Goal: Task Accomplishment & Management: Manage account settings

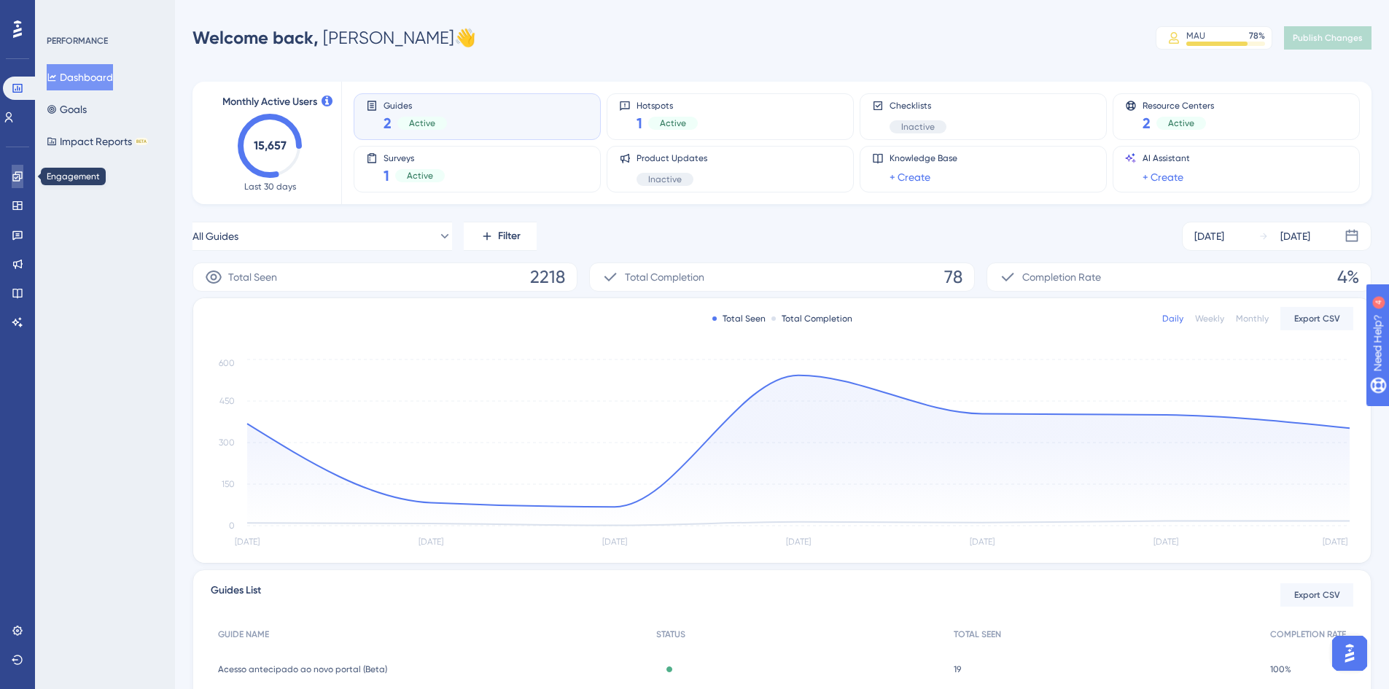
click at [13, 181] on icon at bounding box center [18, 177] width 12 height 12
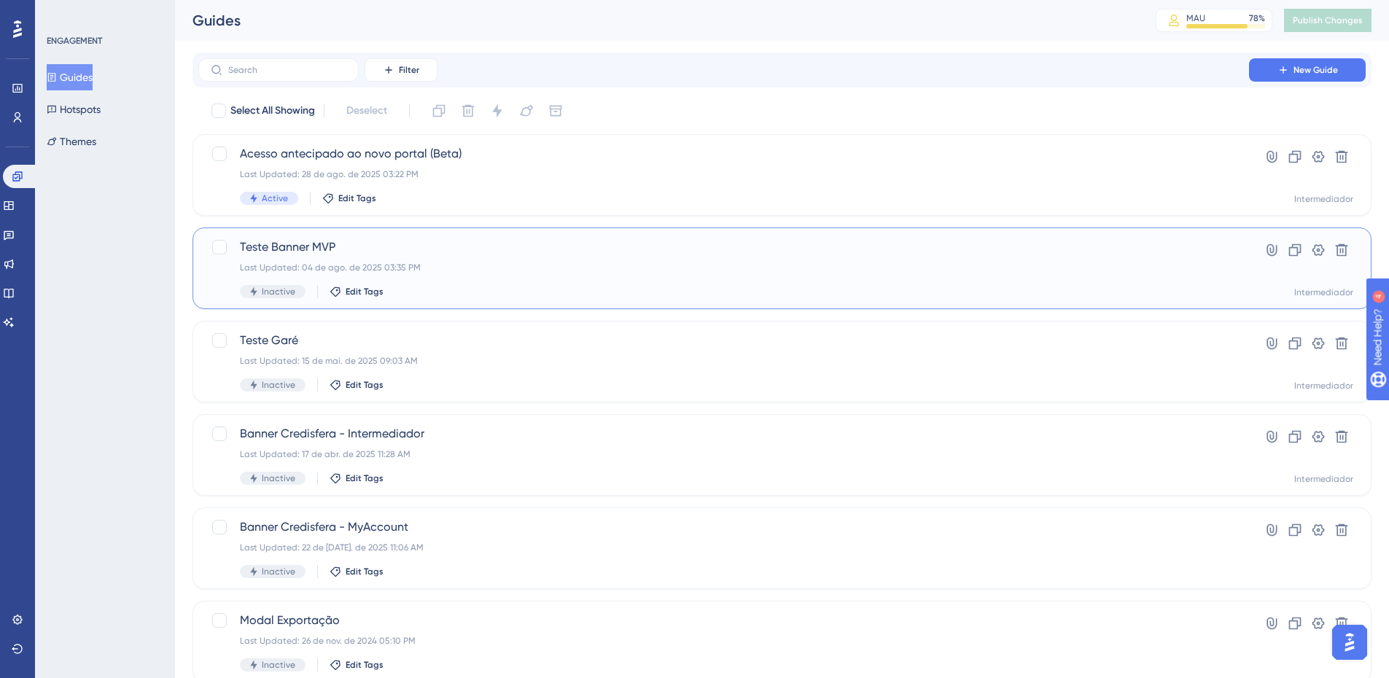
click at [328, 246] on span "Teste Banner MVP" at bounding box center [723, 246] width 967 height 17
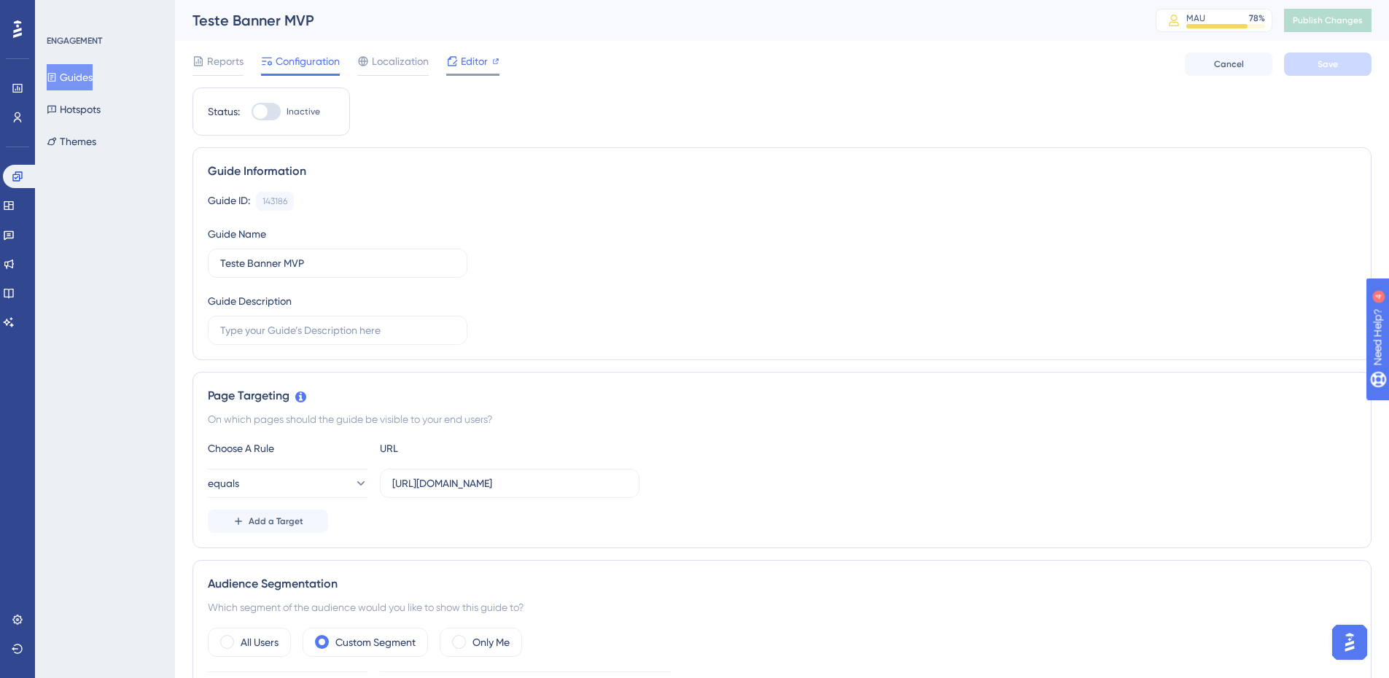
click at [473, 60] on span "Editor" at bounding box center [474, 60] width 27 height 17
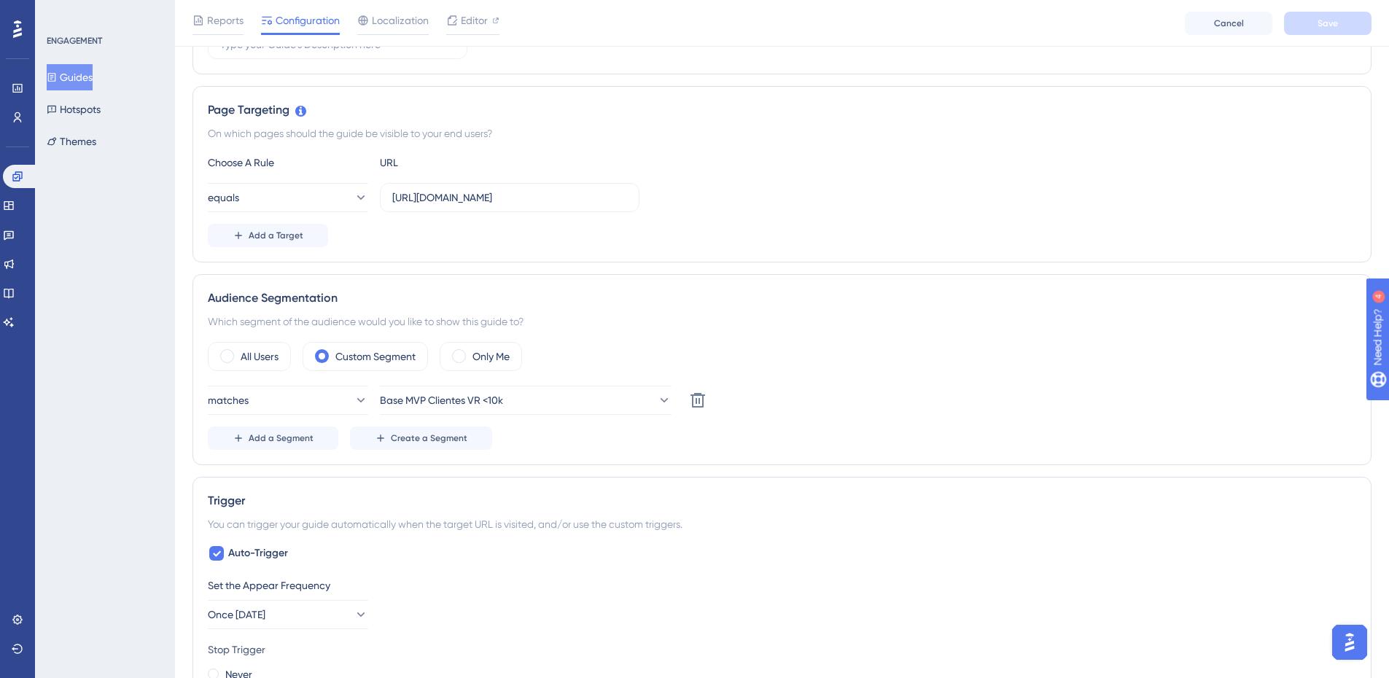
scroll to position [365, 0]
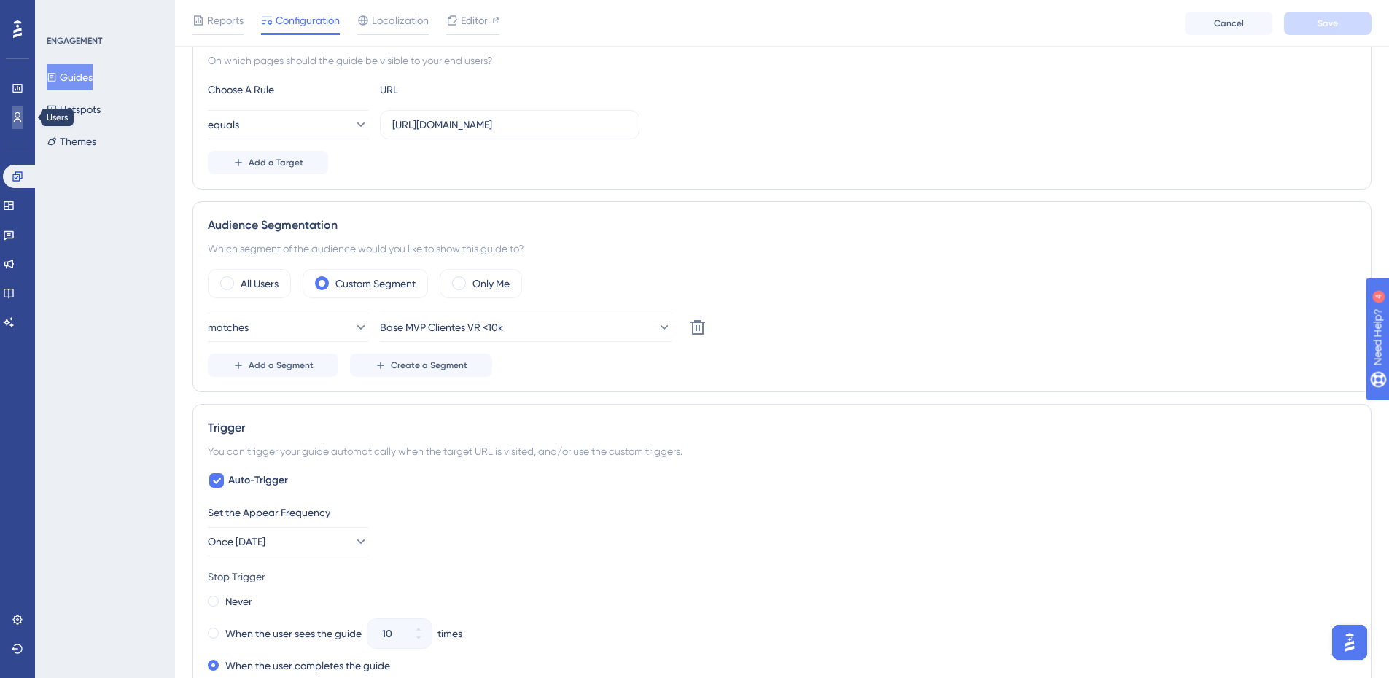
click at [20, 113] on icon at bounding box center [18, 118] width 12 height 12
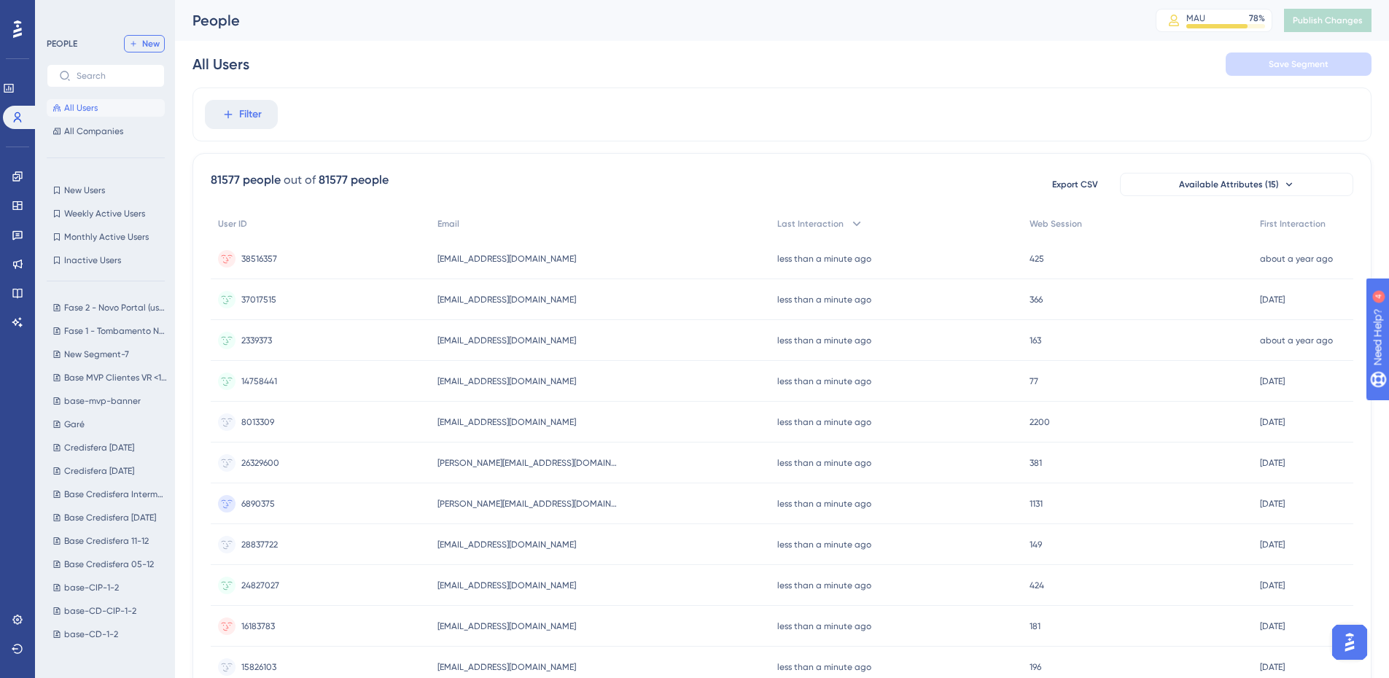
click at [147, 47] on span "New" at bounding box center [150, 44] width 17 height 12
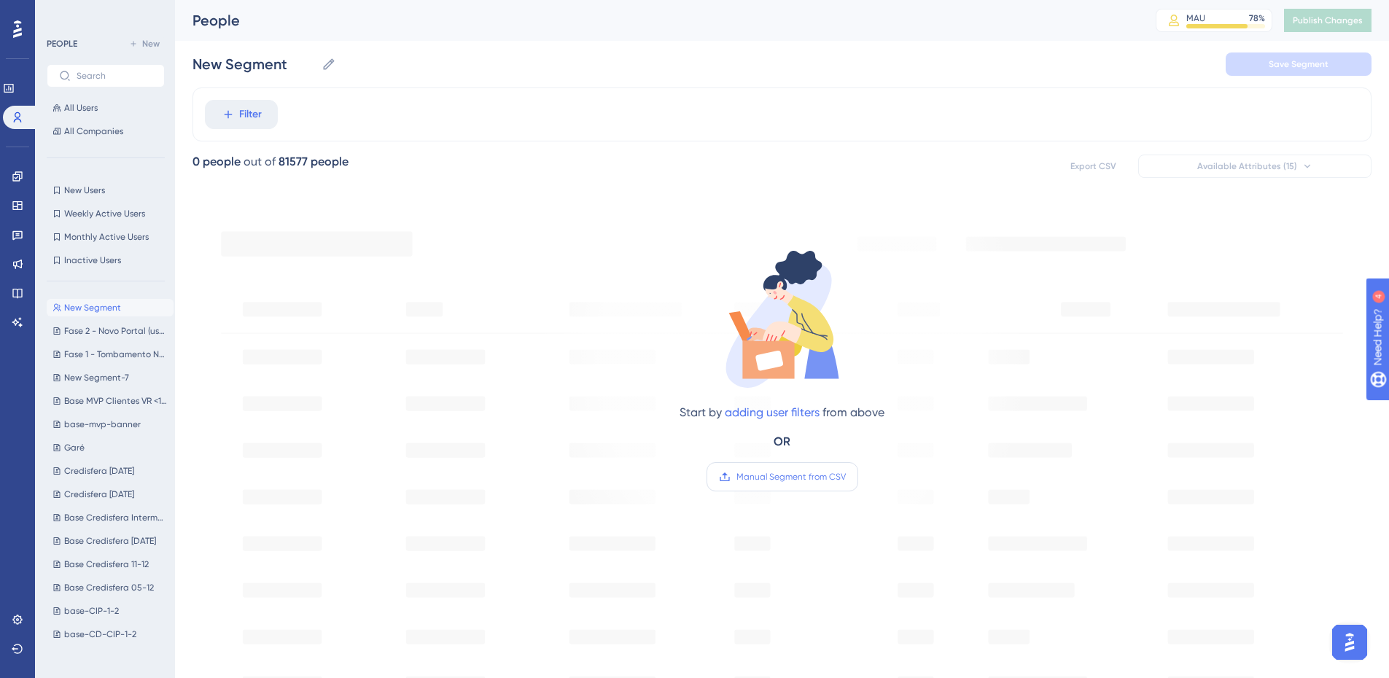
click at [754, 481] on span "Manual Segment from CSV" at bounding box center [790, 477] width 109 height 12
click at [846, 477] on input "Manual Segment from CSV" at bounding box center [846, 477] width 0 height 0
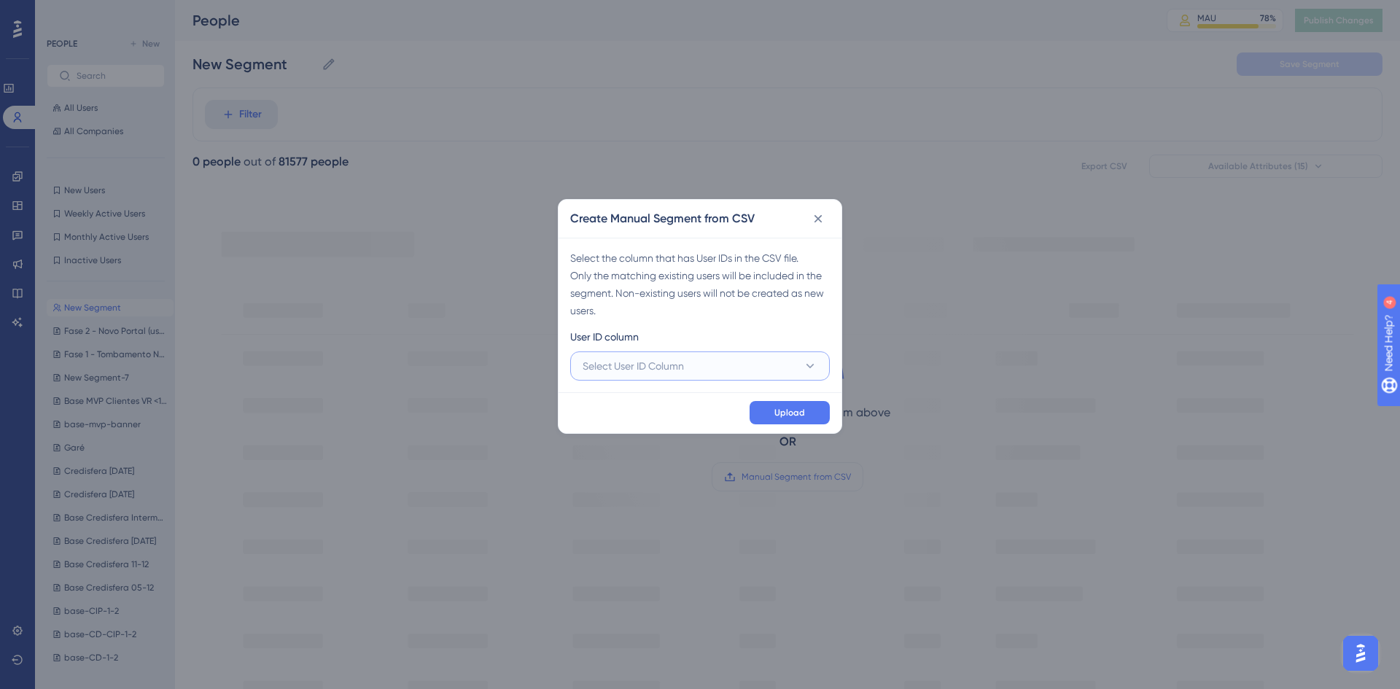
click at [720, 365] on button "Select User ID Column" at bounding box center [700, 365] width 260 height 29
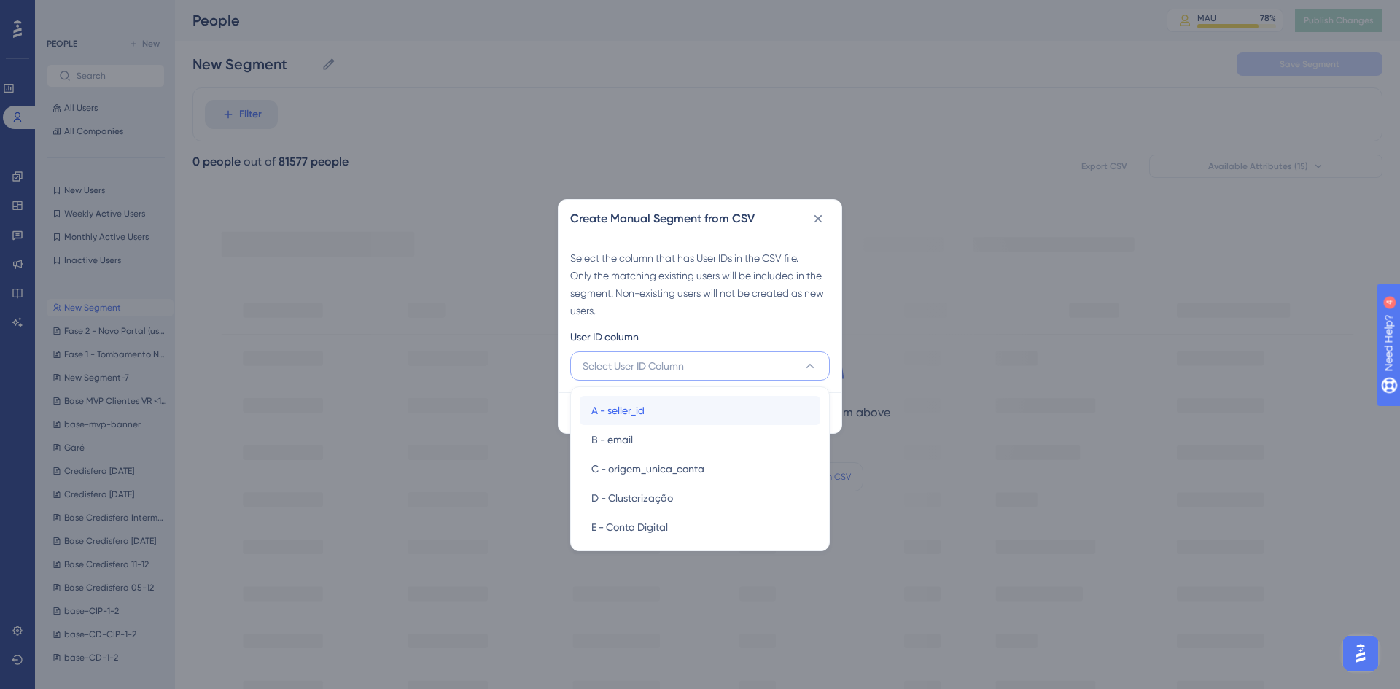
click at [686, 412] on div "A - seller_id A - seller_id" at bounding box center [699, 410] width 217 height 29
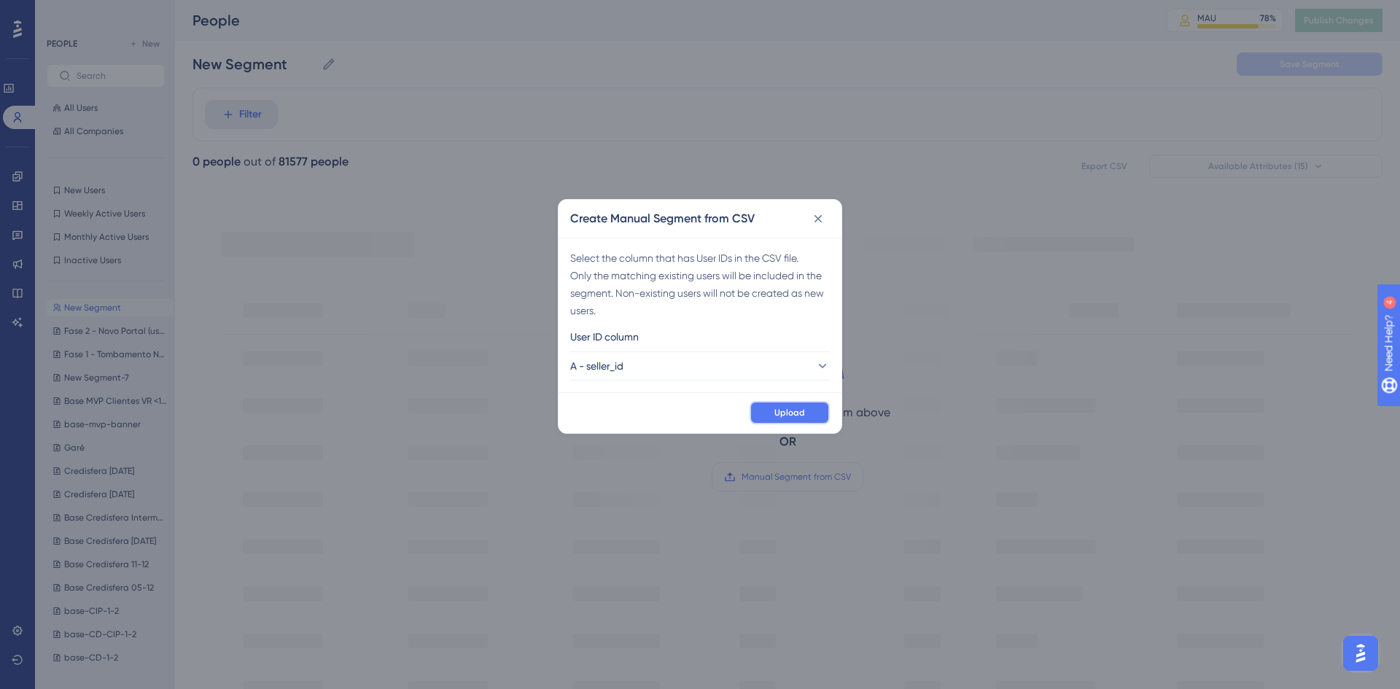
click at [779, 414] on span "Upload" at bounding box center [789, 413] width 31 height 12
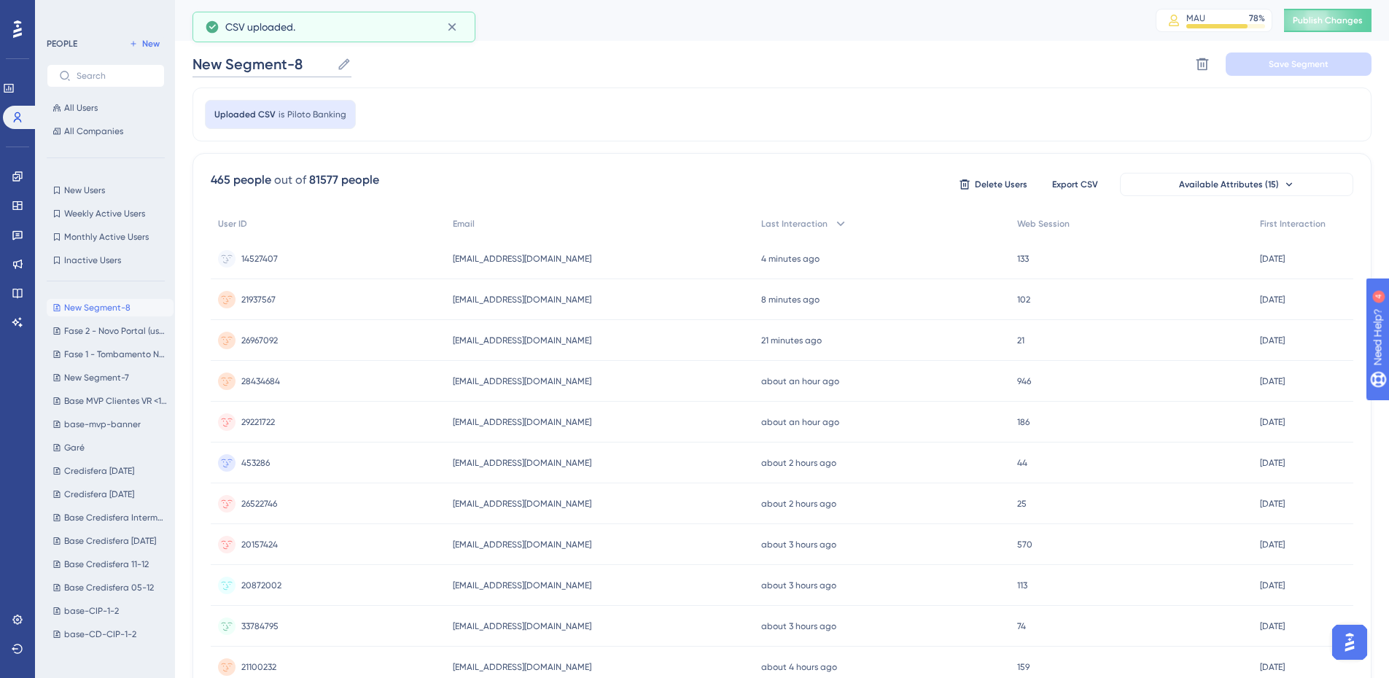
click at [274, 65] on input "New Segment-8" at bounding box center [261, 64] width 139 height 20
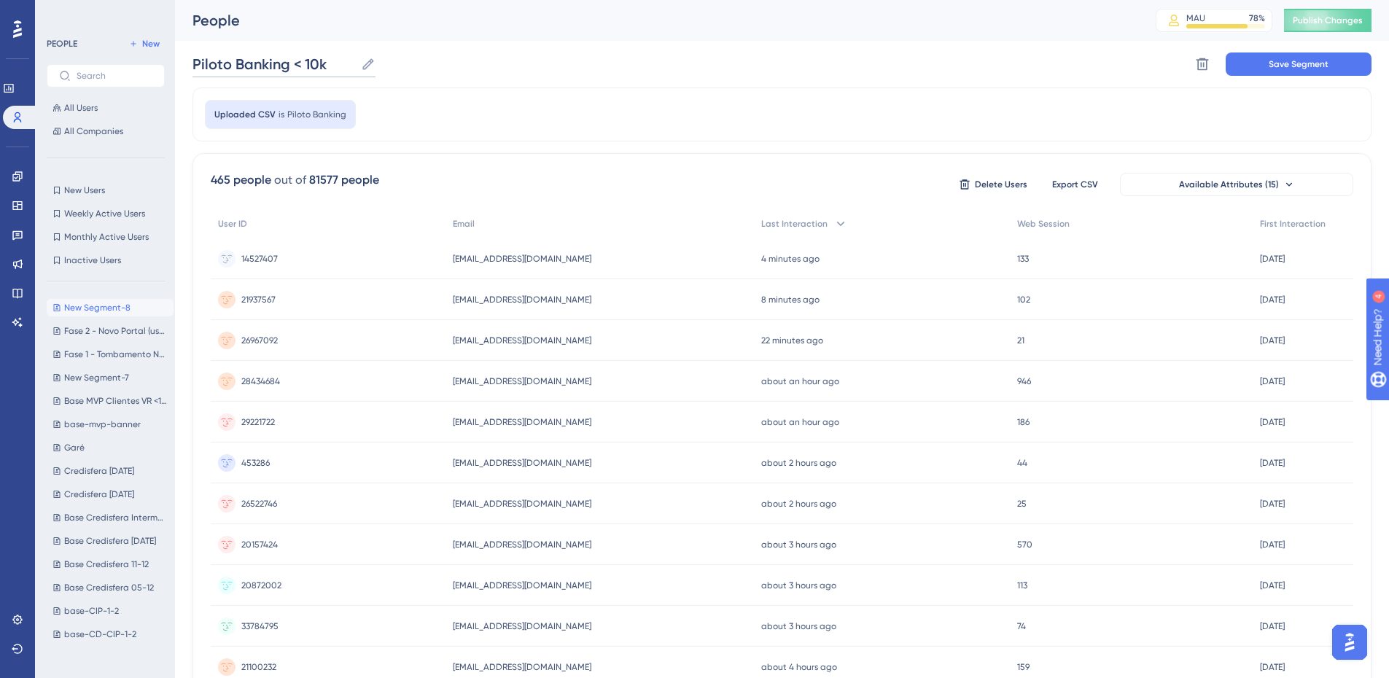
click at [192, 65] on input "Piloto Banking < 10k" at bounding box center [273, 64] width 163 height 20
type input "Forms Piloto Banking < 10k"
click at [1275, 61] on span "Save Segment" at bounding box center [1299, 64] width 60 height 12
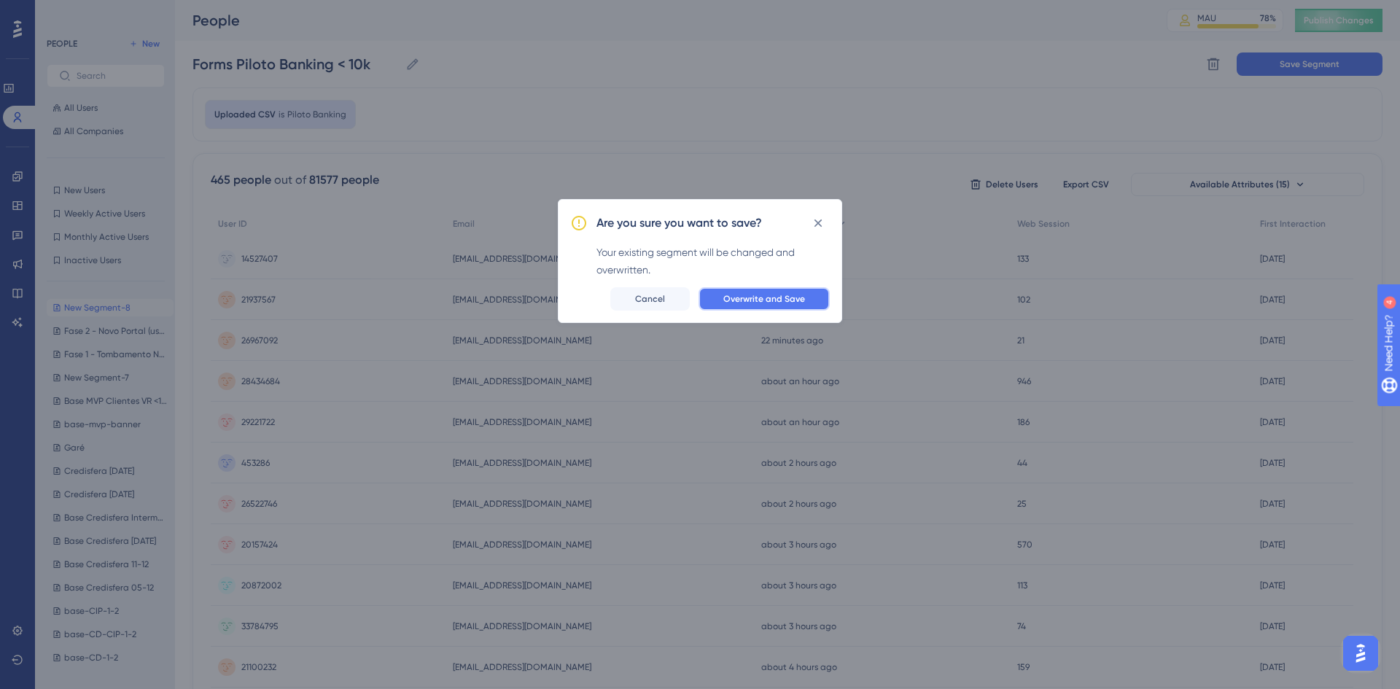
click at [749, 295] on span "Overwrite and Save" at bounding box center [764, 299] width 82 height 12
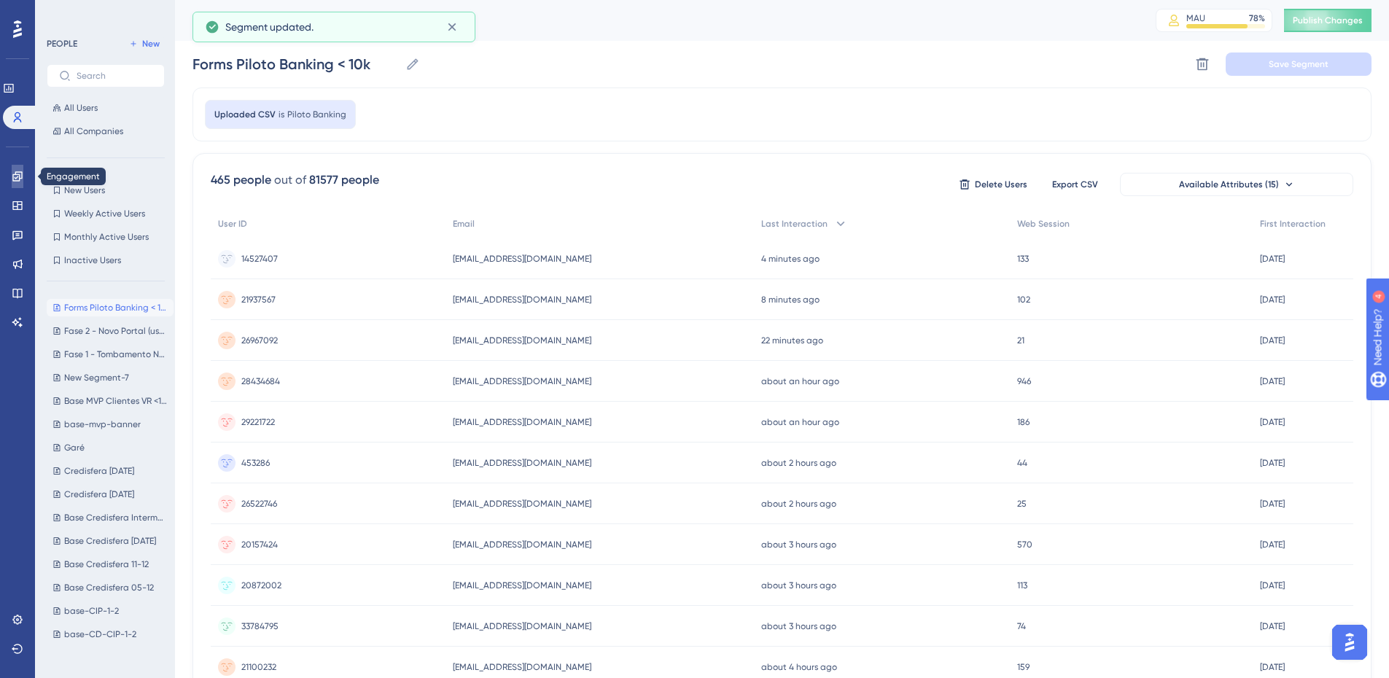
click at [12, 174] on icon at bounding box center [18, 177] width 12 height 12
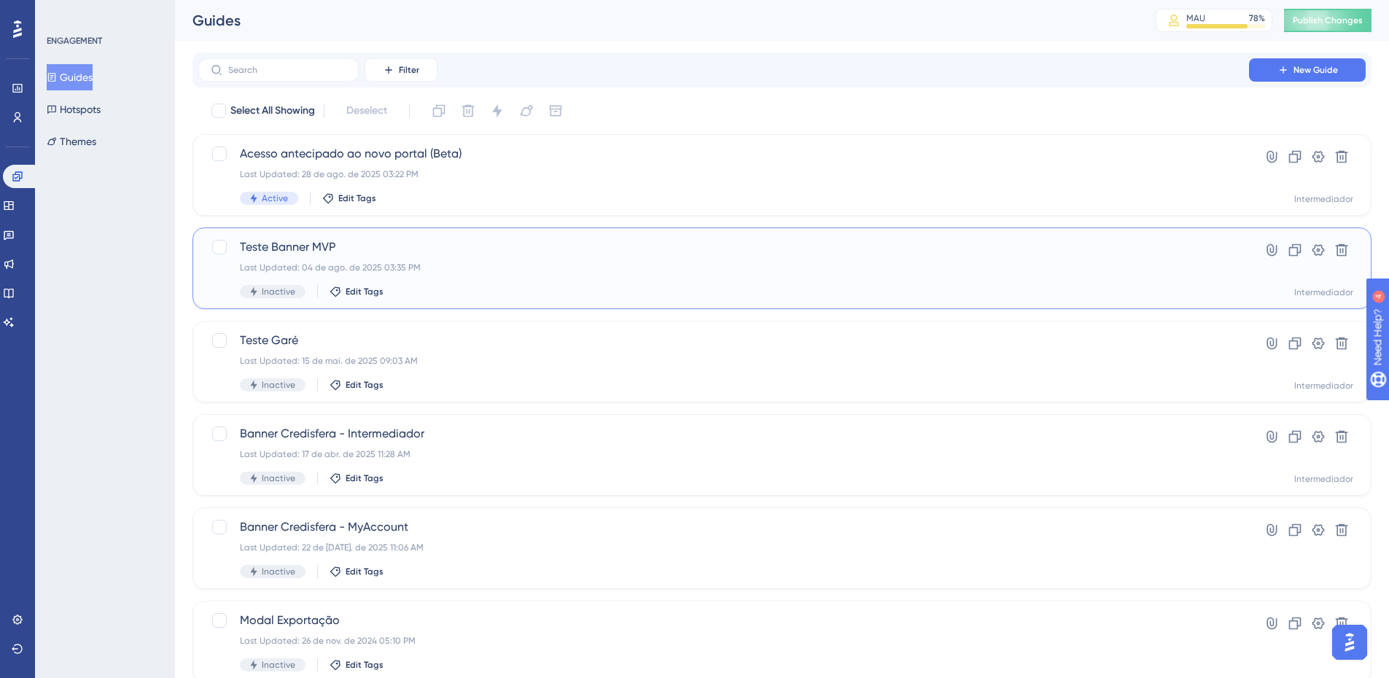
click at [504, 257] on div "Teste Banner MVP Last Updated: 04 de ago. de 2025 03:35 PM Inactive Edit Tags" at bounding box center [723, 268] width 967 height 60
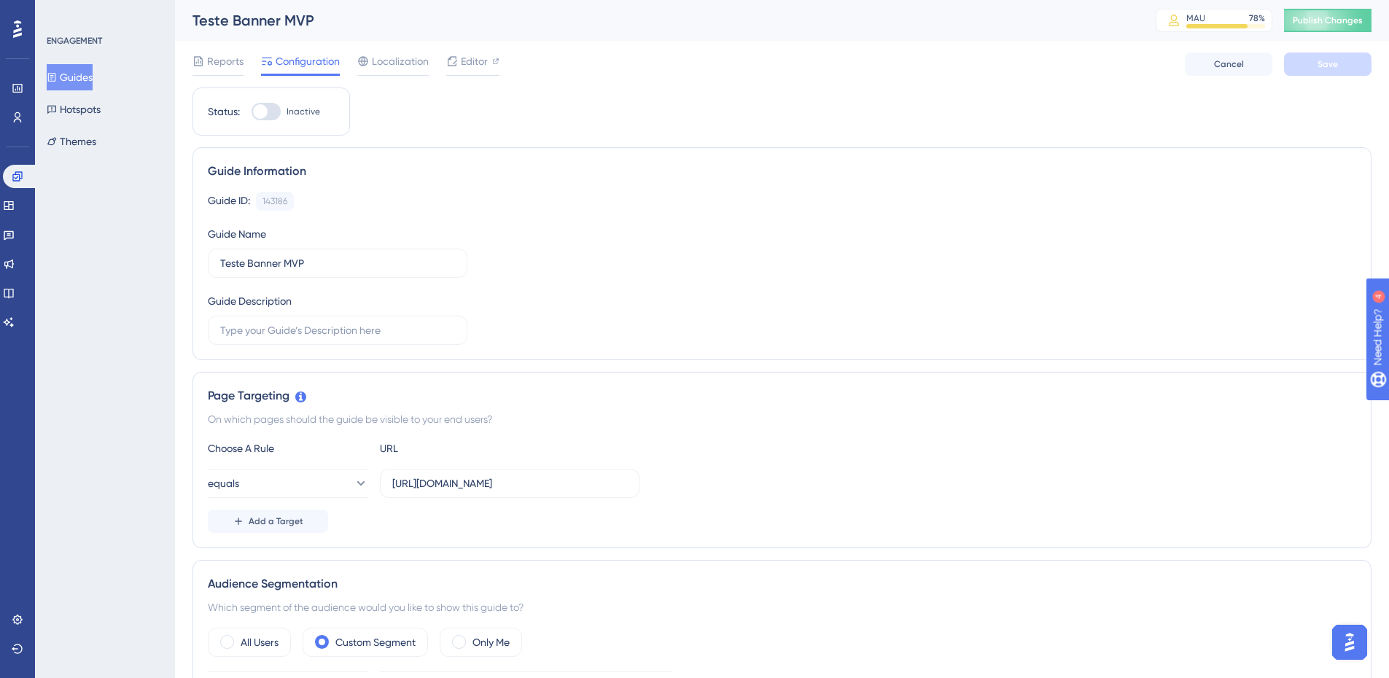
scroll to position [365, 0]
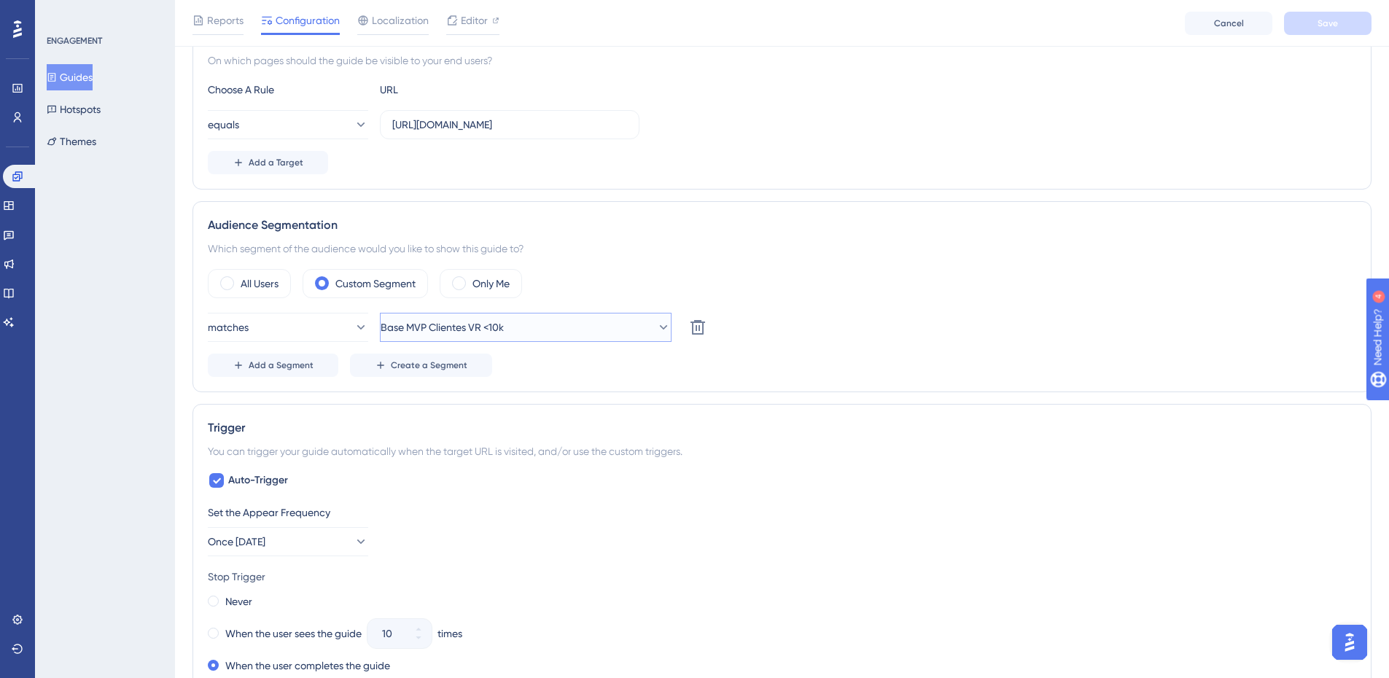
click at [656, 330] on icon at bounding box center [663, 327] width 15 height 15
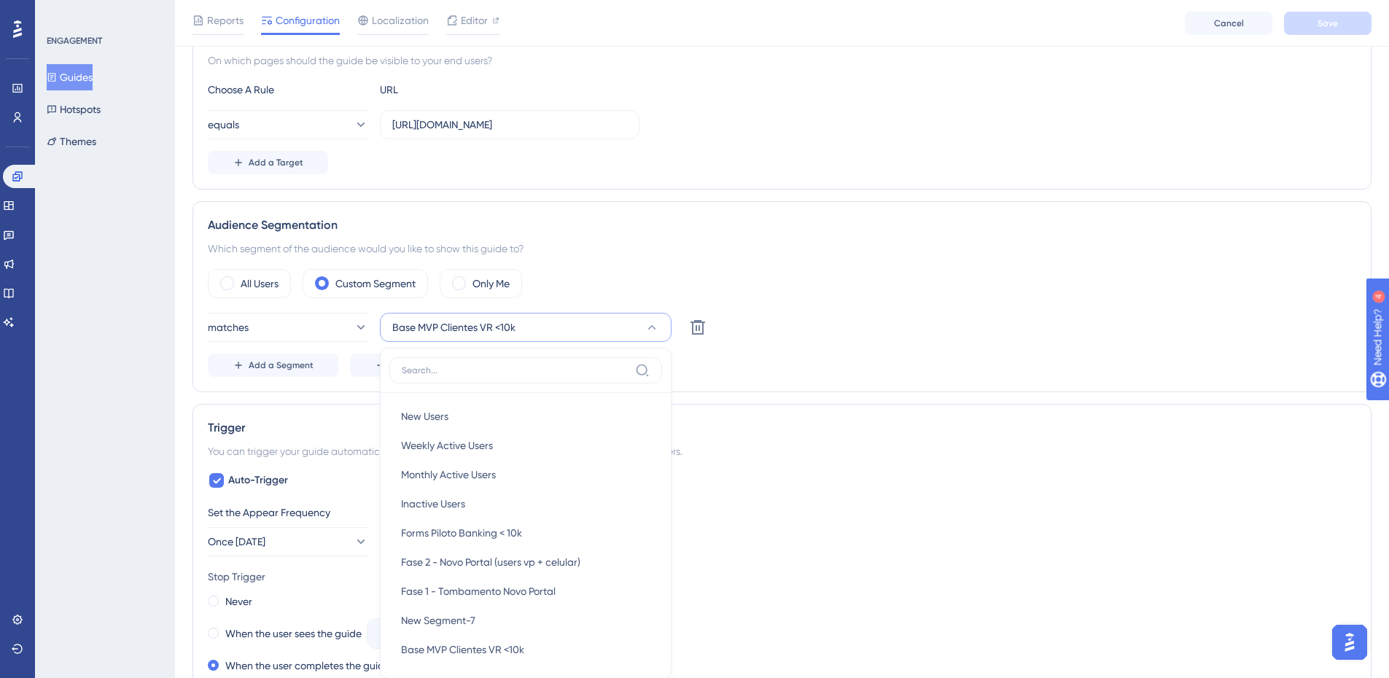
scroll to position [536, 0]
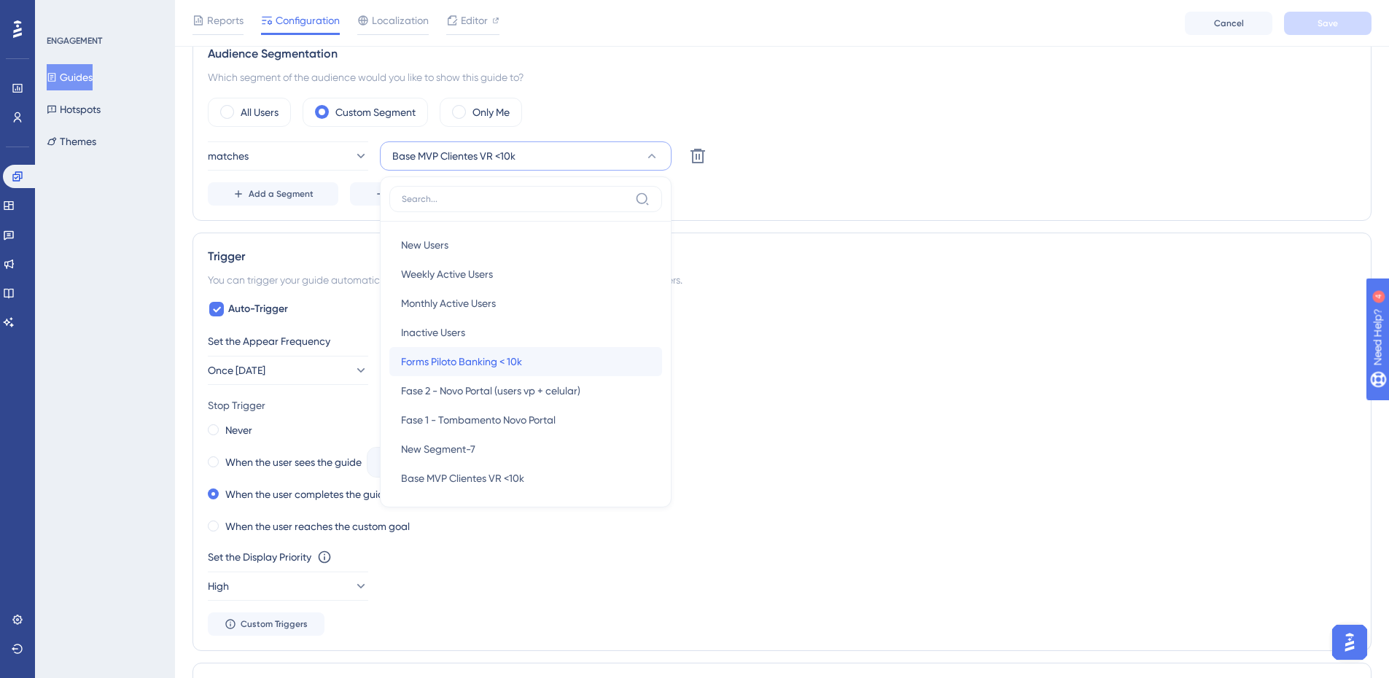
click at [539, 362] on div "Forms Piloto Banking < 10k Forms Piloto Banking < 10k" at bounding box center [525, 361] width 249 height 29
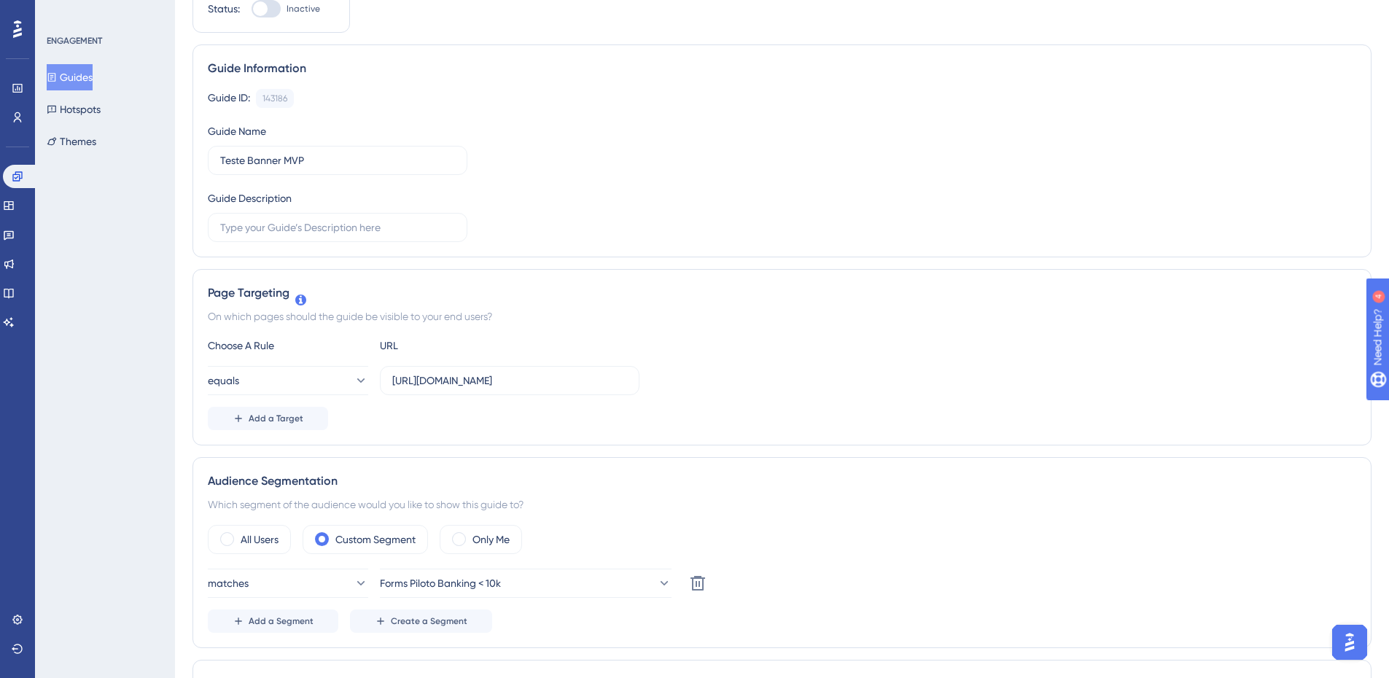
scroll to position [0, 0]
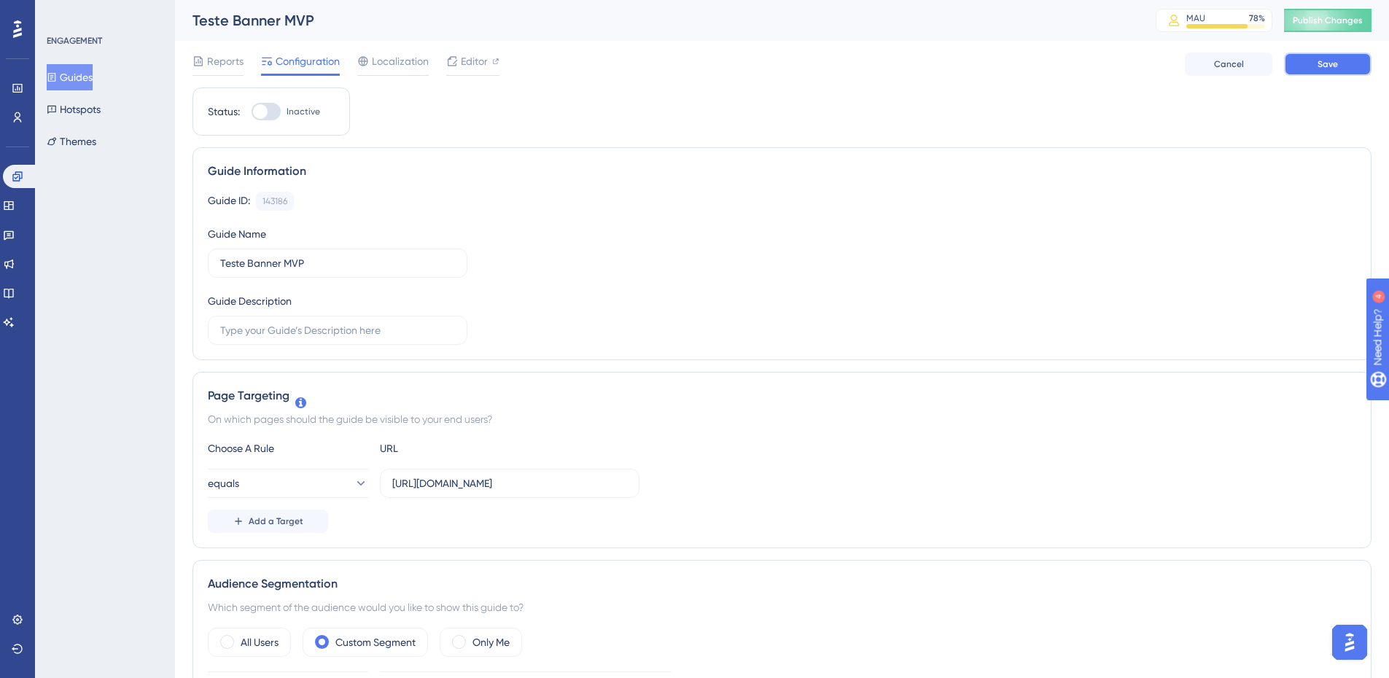
click at [1326, 73] on button "Save" at bounding box center [1327, 63] width 87 height 23
click at [264, 112] on div at bounding box center [260, 111] width 15 height 15
click at [252, 112] on input "Inactive" at bounding box center [251, 112] width 1 height 1
checkbox input "true"
click at [1302, 67] on button "Save" at bounding box center [1327, 63] width 87 height 23
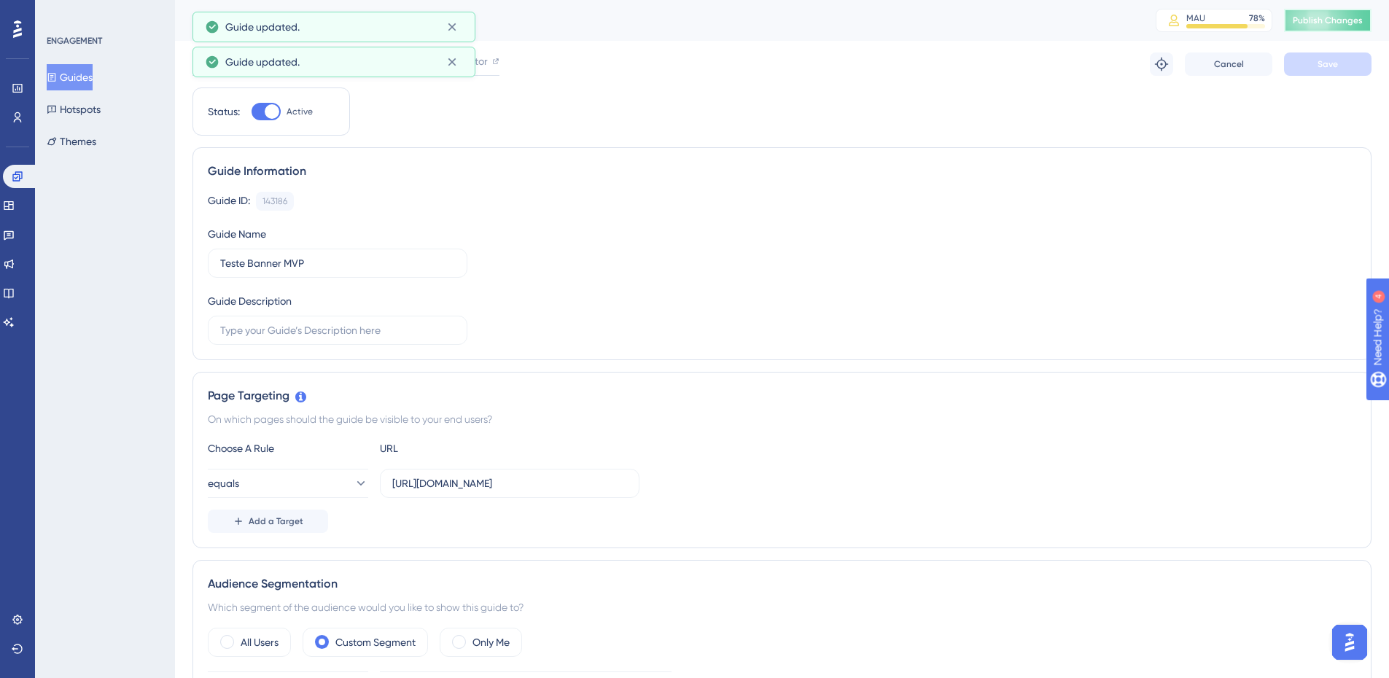
click at [1352, 25] on span "Publish Changes" at bounding box center [1328, 21] width 70 height 12
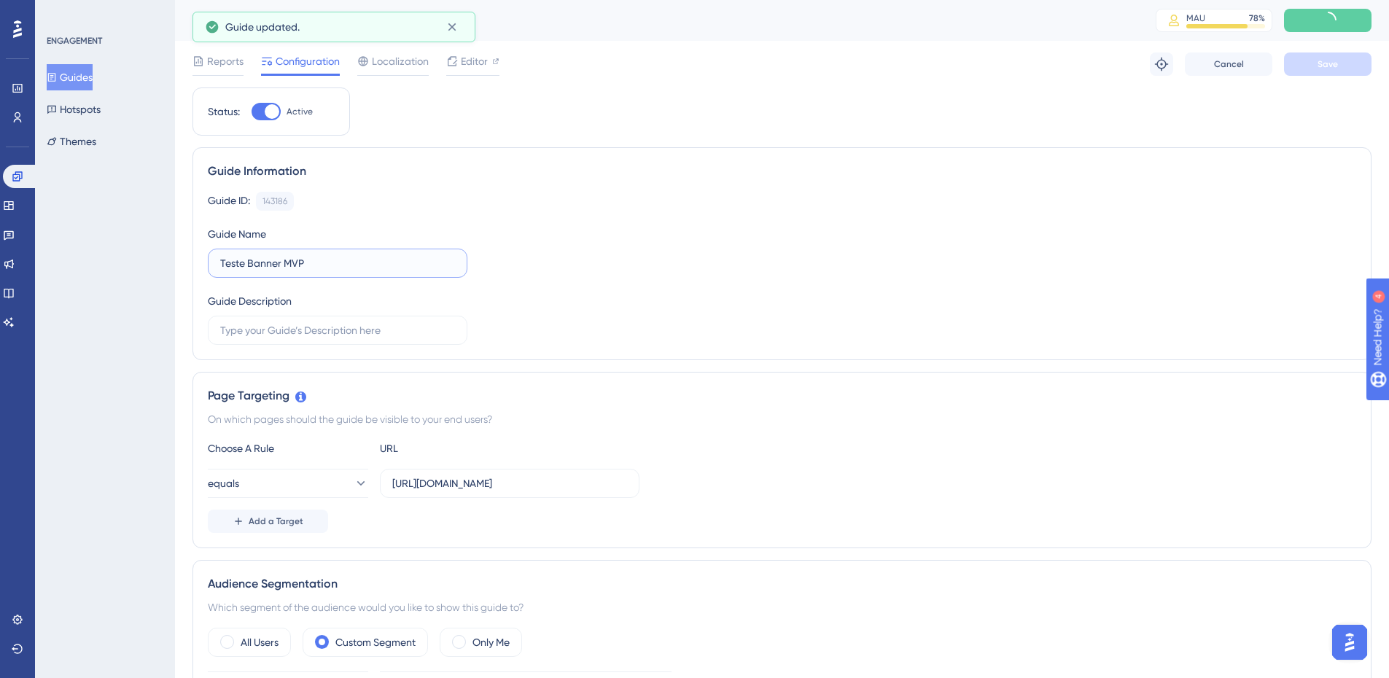
click at [226, 269] on input "Teste Banner MVP" at bounding box center [337, 263] width 235 height 16
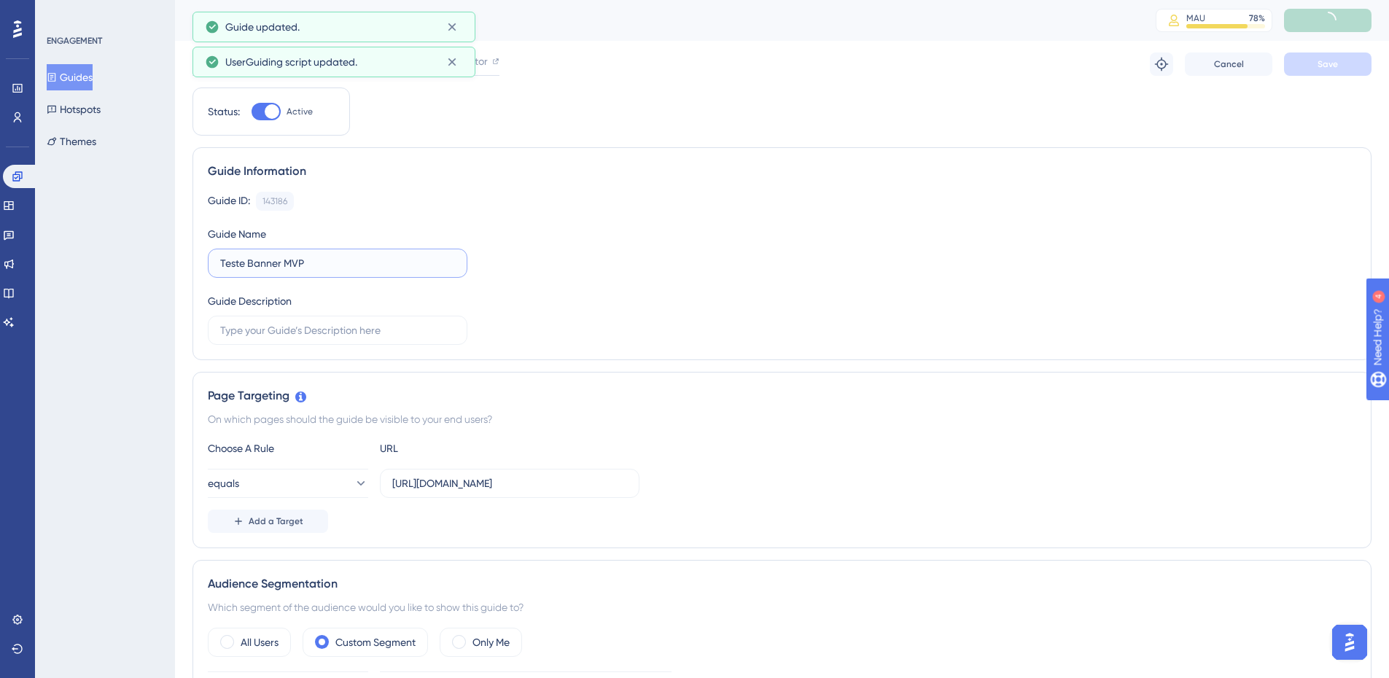
click at [226, 269] on input "Teste Banner MVP" at bounding box center [337, 263] width 235 height 16
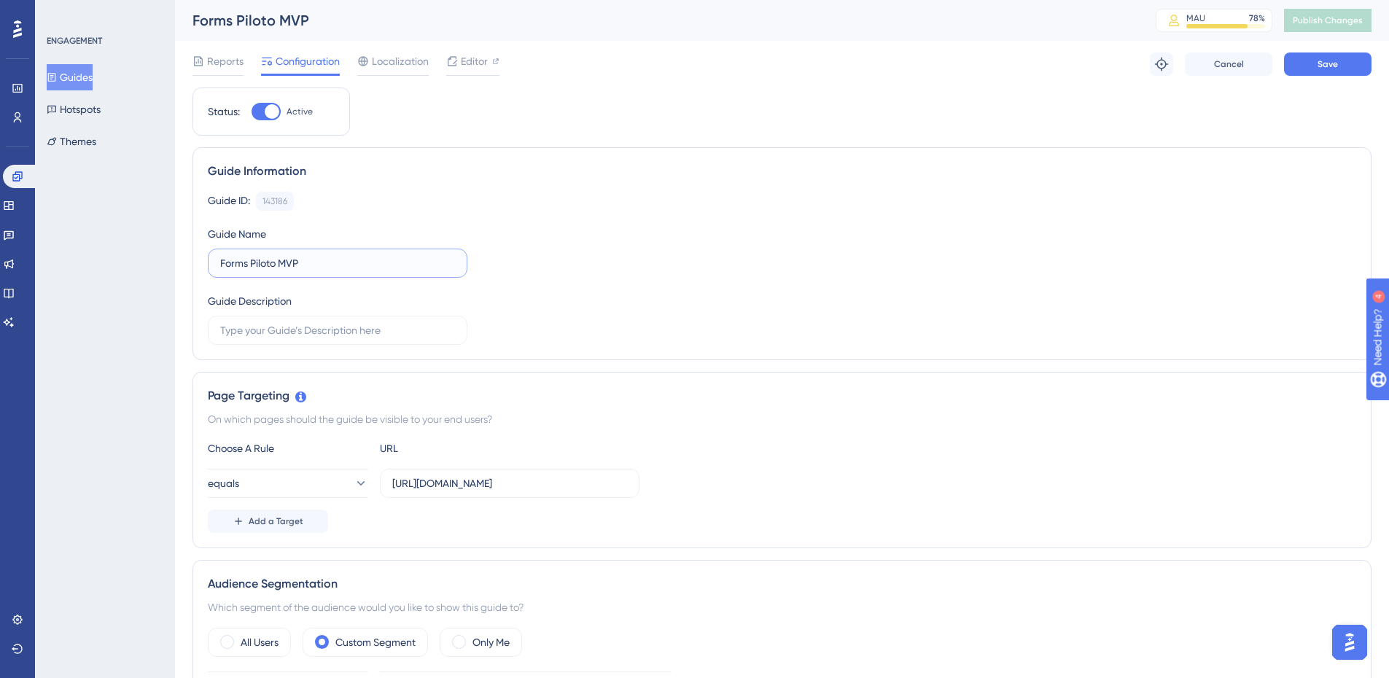
click at [327, 255] on input "Forms Piloto MVP" at bounding box center [337, 263] width 235 height 16
type input "Forms Piloto MVP Banking"
click at [1305, 61] on button "Save" at bounding box center [1327, 63] width 87 height 23
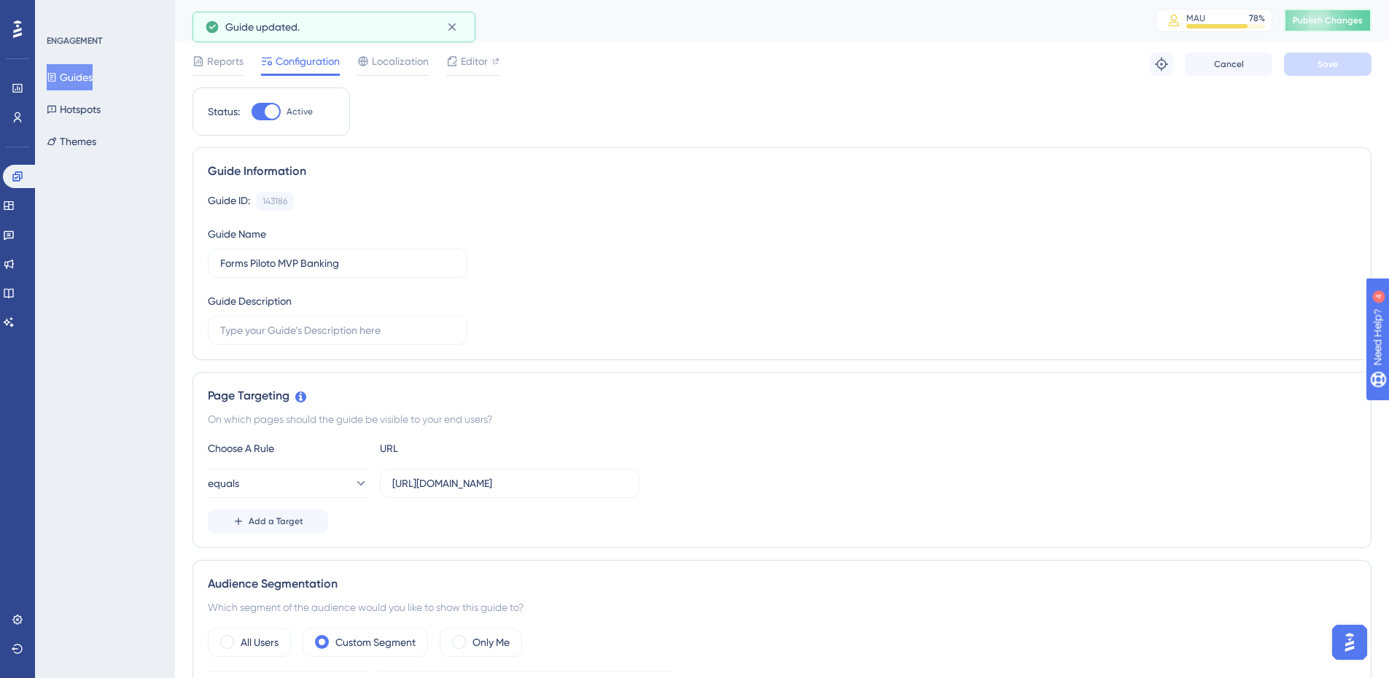
click at [1323, 24] on span "Publish Changes" at bounding box center [1328, 21] width 70 height 12
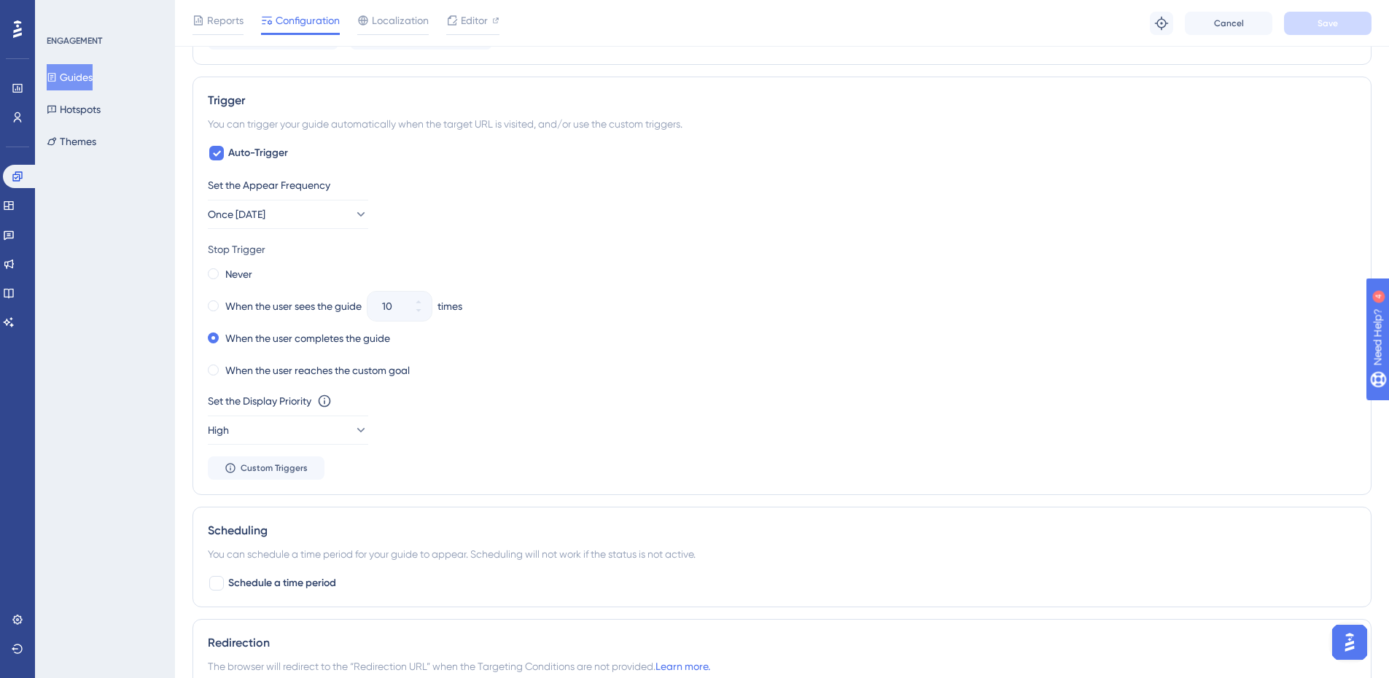
scroll to position [656, 0]
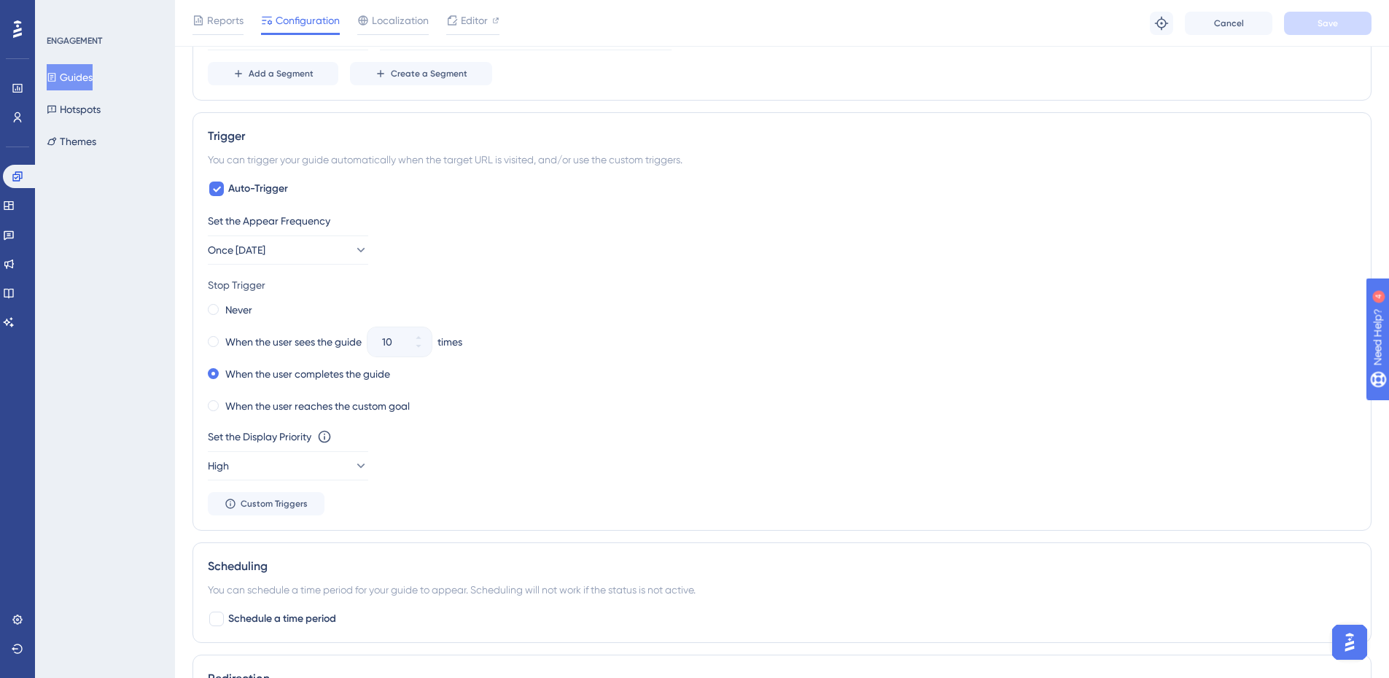
click at [74, 79] on button "Guides" at bounding box center [70, 77] width 46 height 26
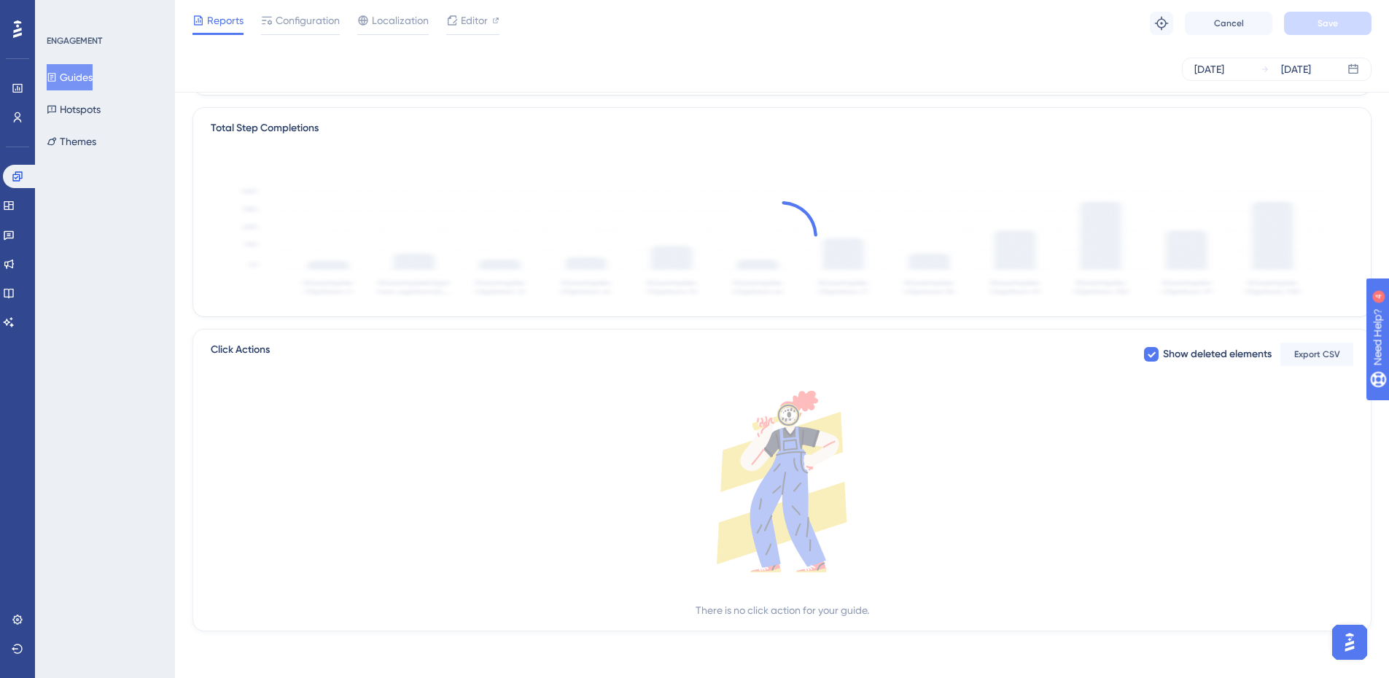
click at [91, 77] on button "Guides" at bounding box center [70, 77] width 46 height 26
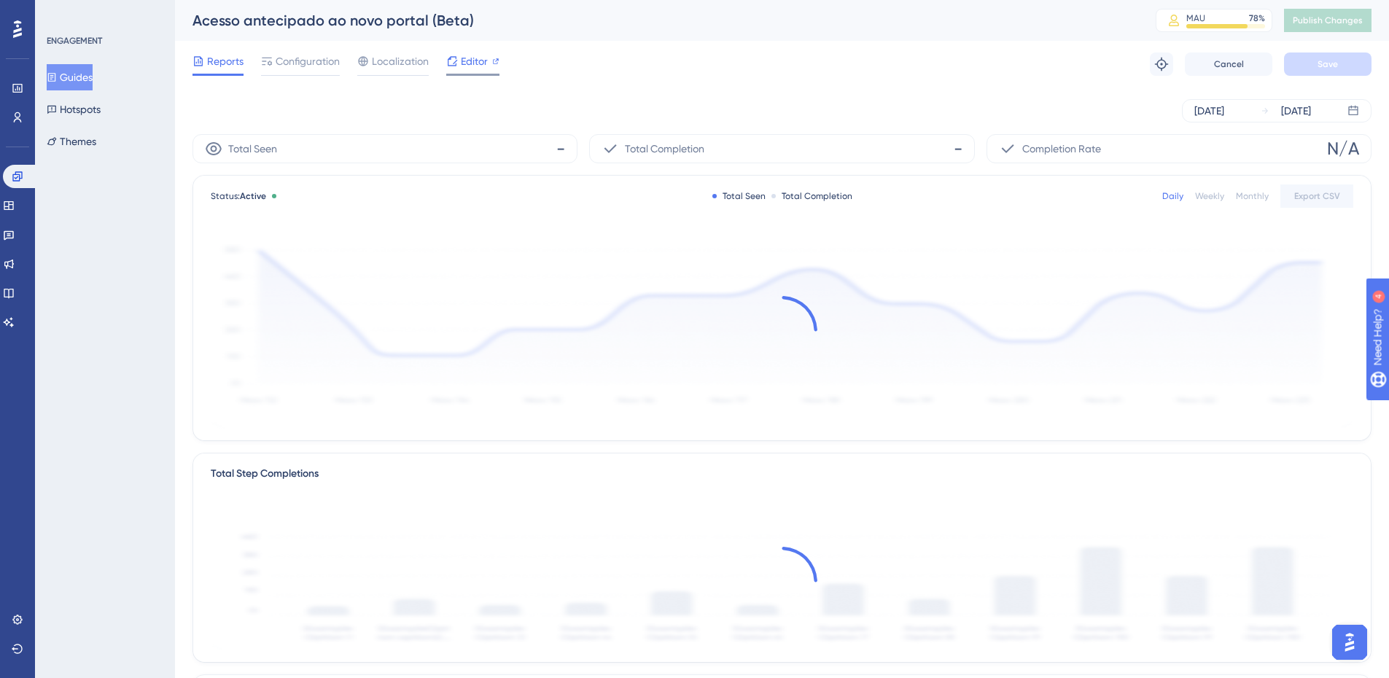
click at [472, 66] on span "Editor" at bounding box center [474, 60] width 27 height 17
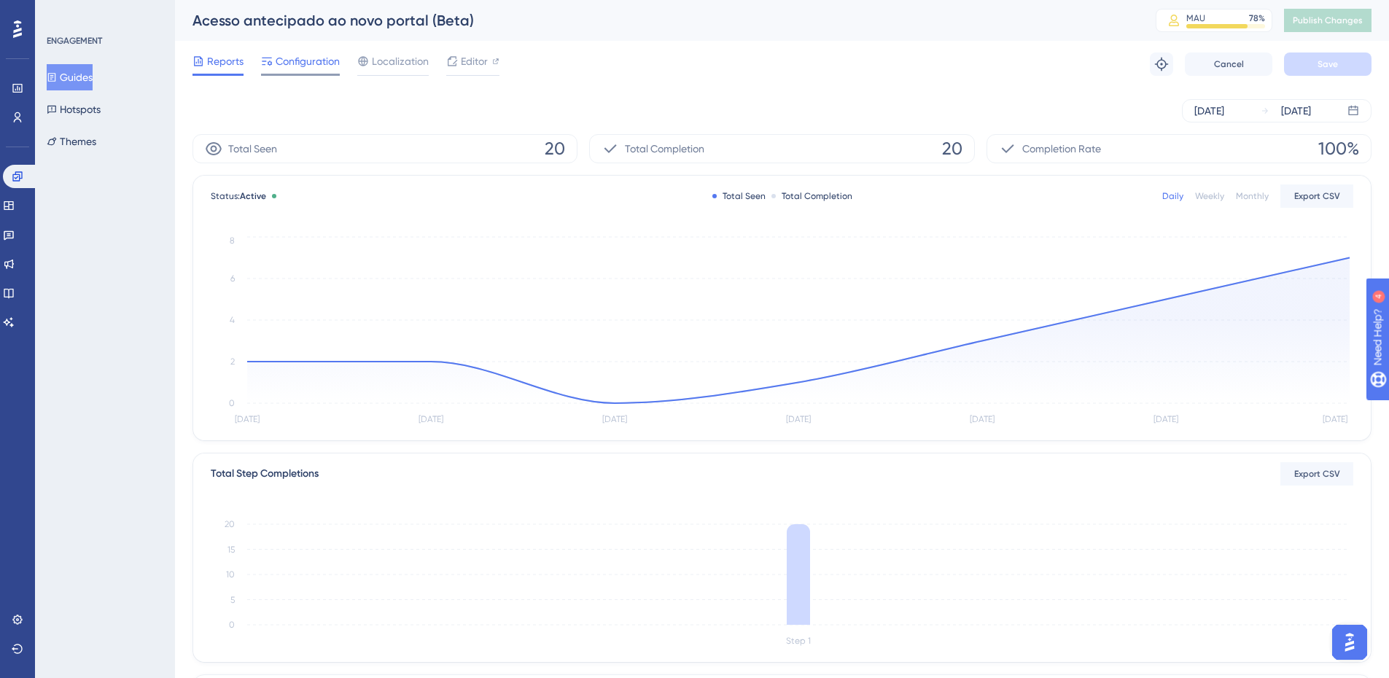
click at [298, 56] on span "Configuration" at bounding box center [308, 60] width 64 height 17
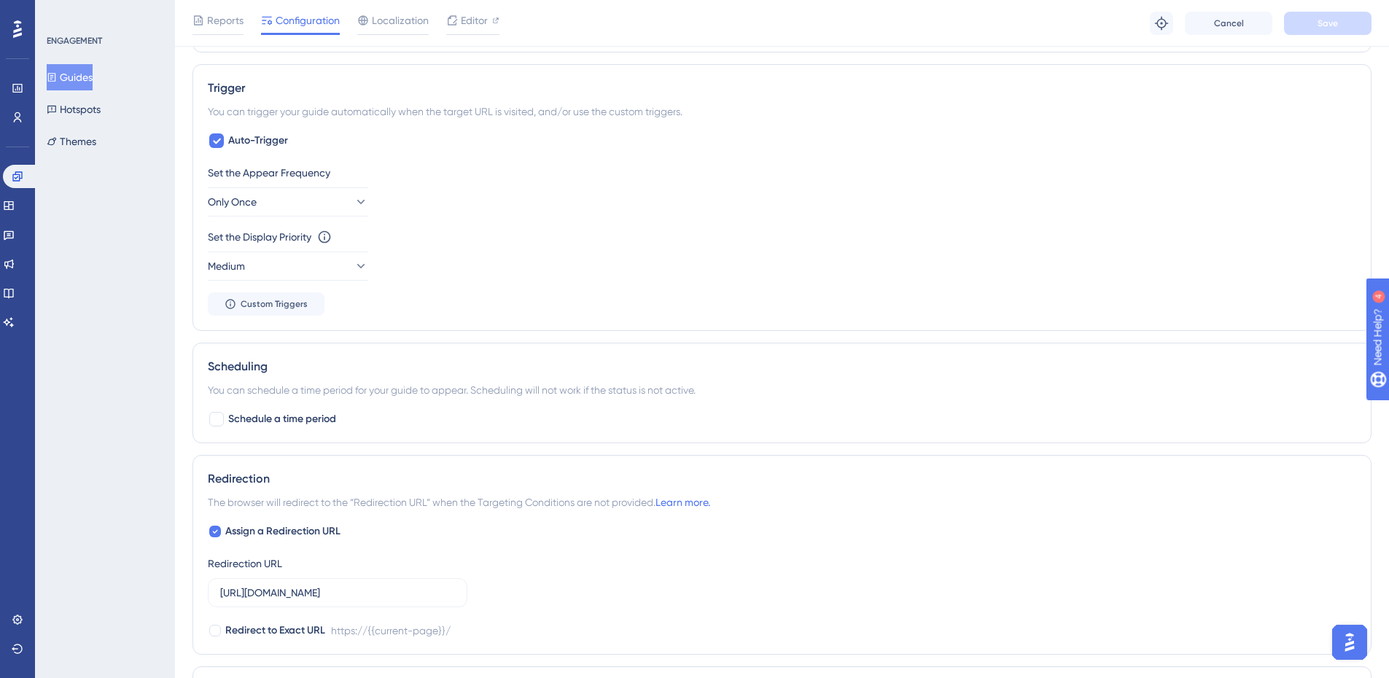
scroll to position [365, 0]
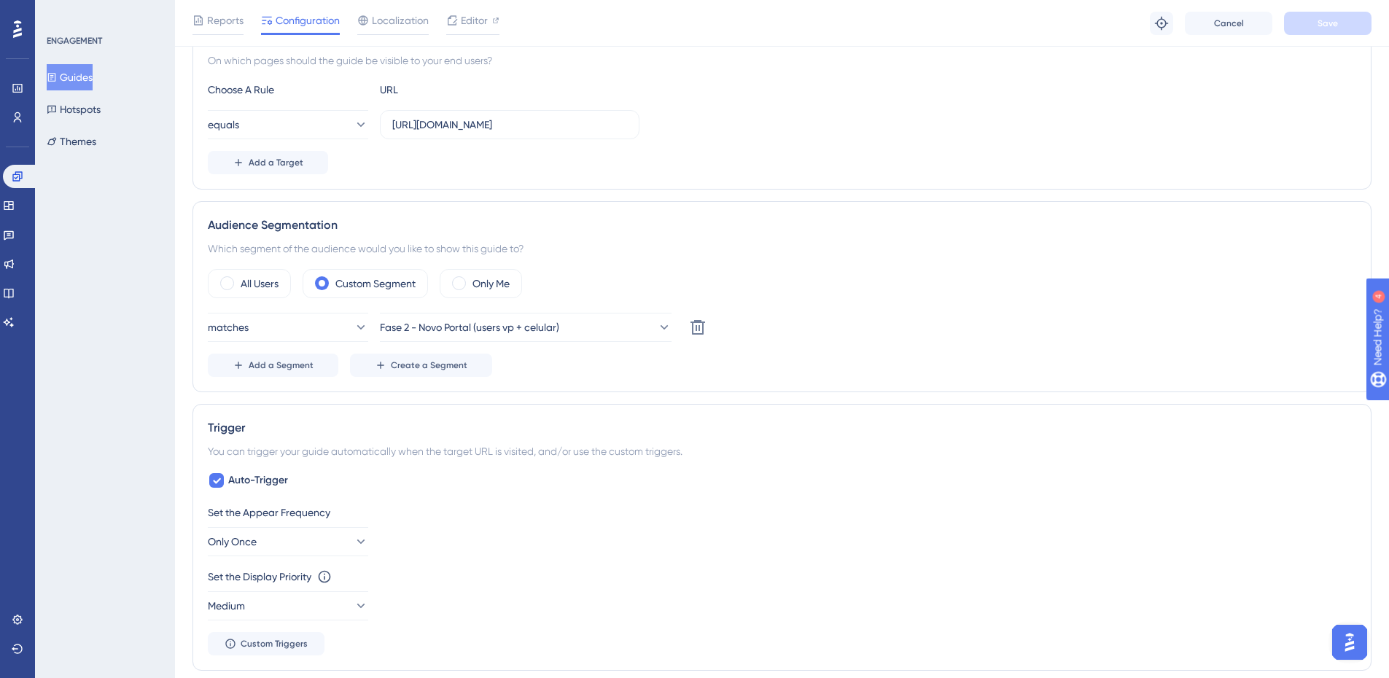
click at [82, 71] on button "Guides" at bounding box center [70, 77] width 46 height 26
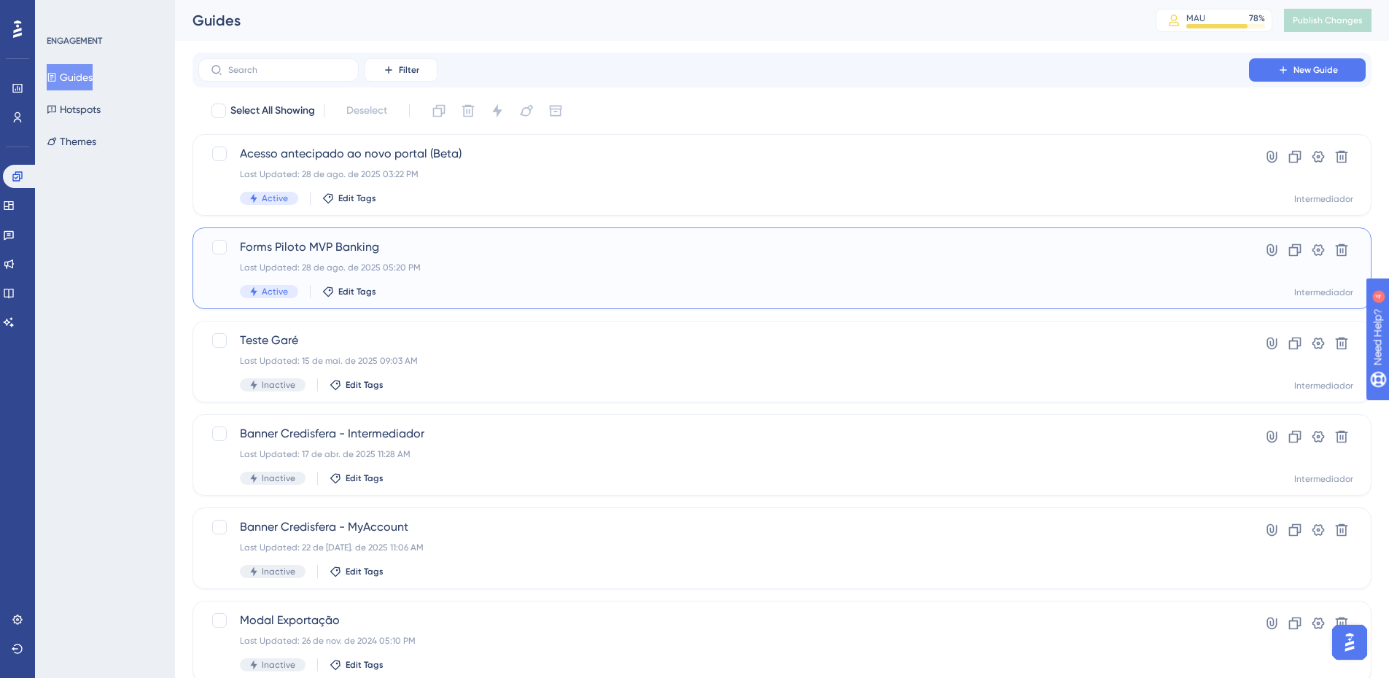
click at [589, 281] on div "Forms Piloto MVP Banking Last Updated: 28 de ago. de 2025 05:20 PM Active Edit …" at bounding box center [723, 268] width 967 height 60
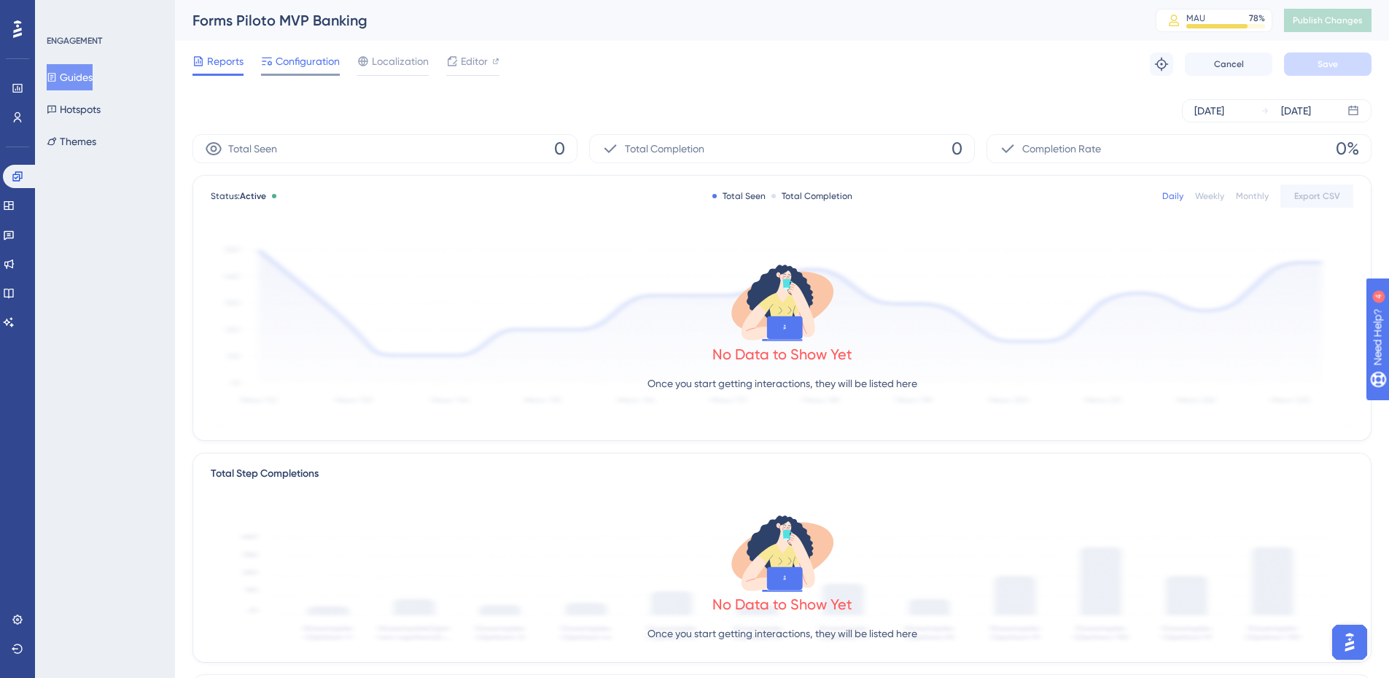
click at [325, 70] on div "Configuration" at bounding box center [300, 63] width 79 height 23
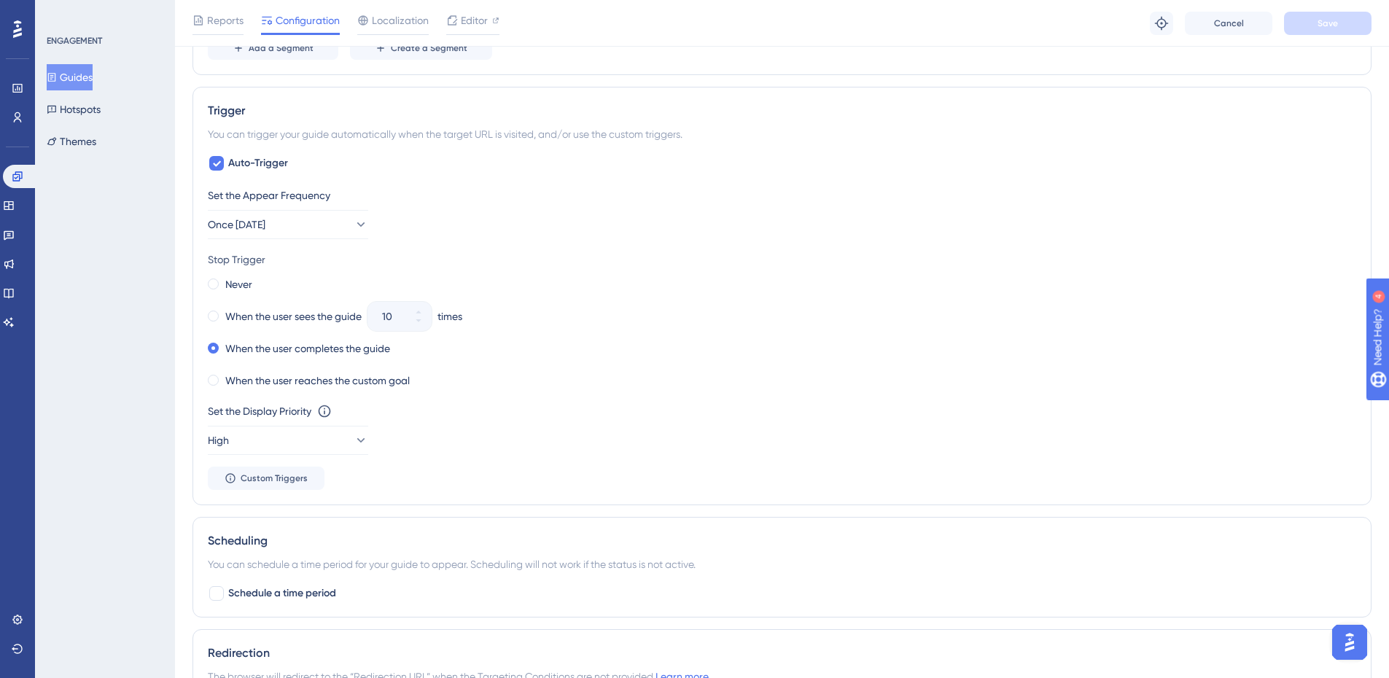
scroll to position [656, 0]
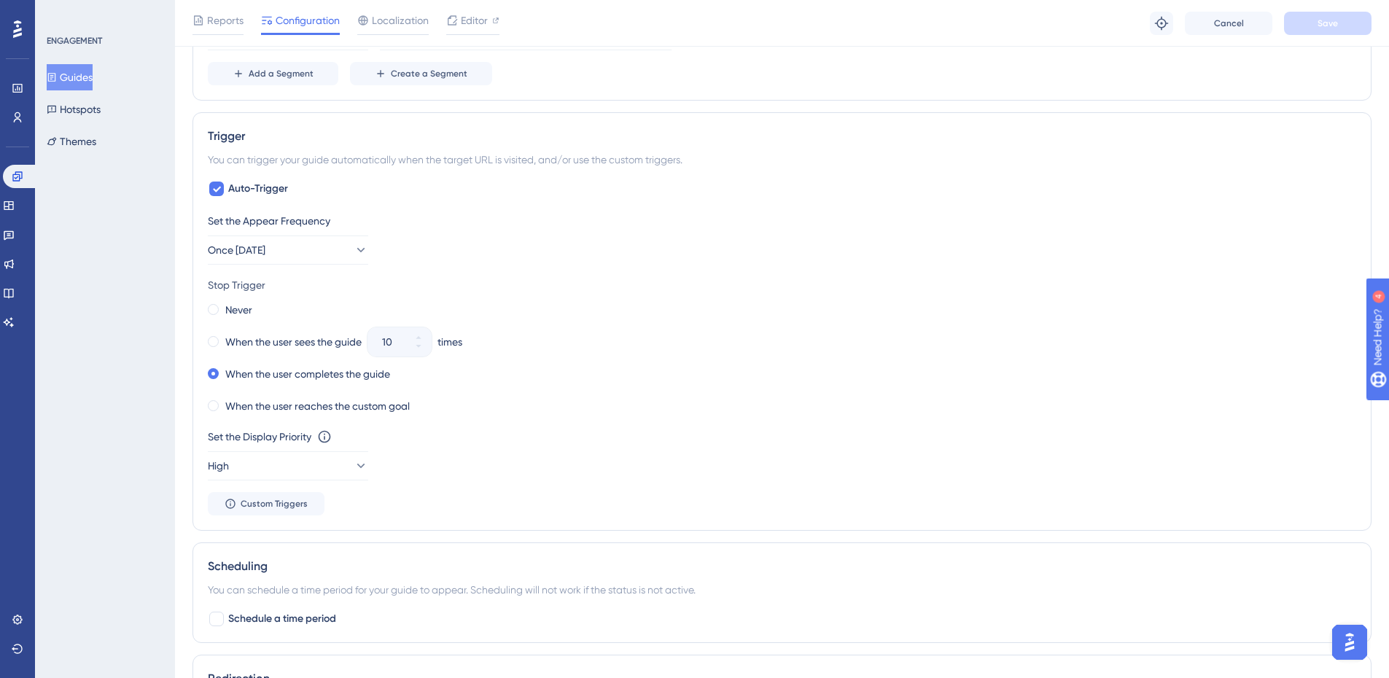
click at [78, 76] on button "Guides" at bounding box center [70, 77] width 46 height 26
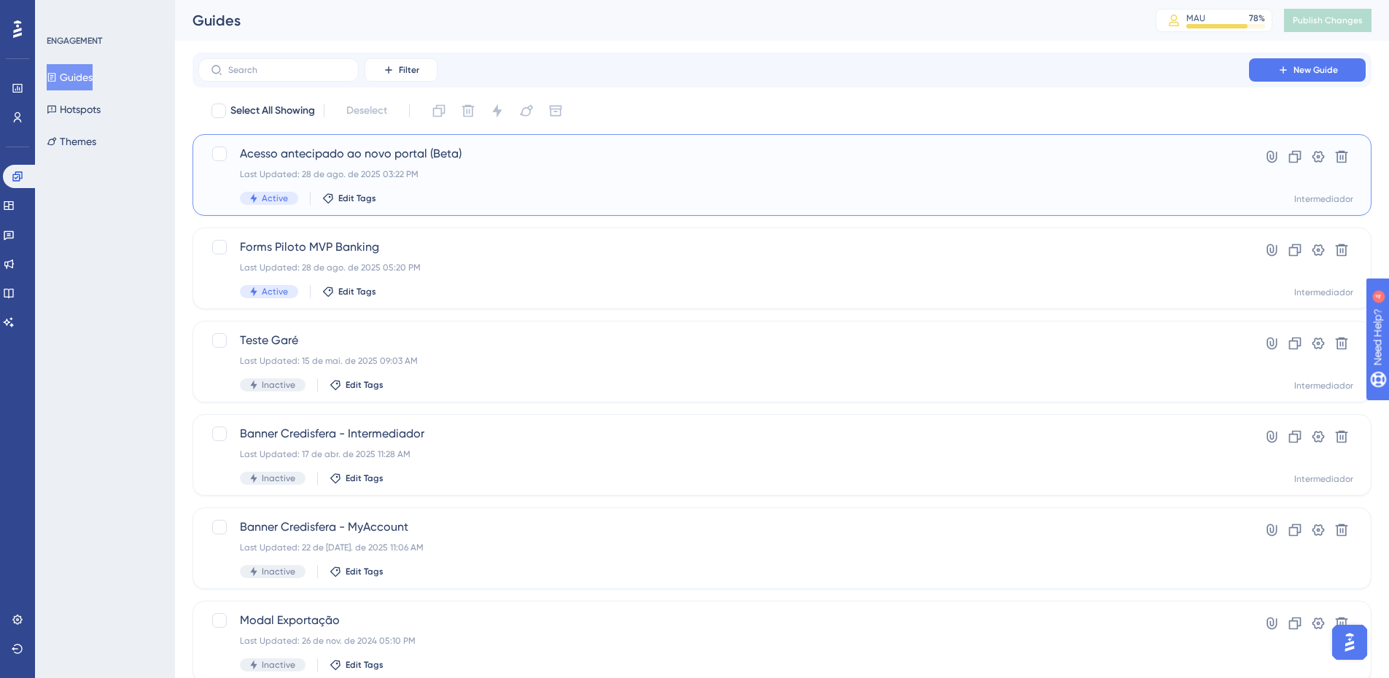
click at [445, 159] on span "Acesso antecipado ao novo portal (Beta)" at bounding box center [723, 153] width 967 height 17
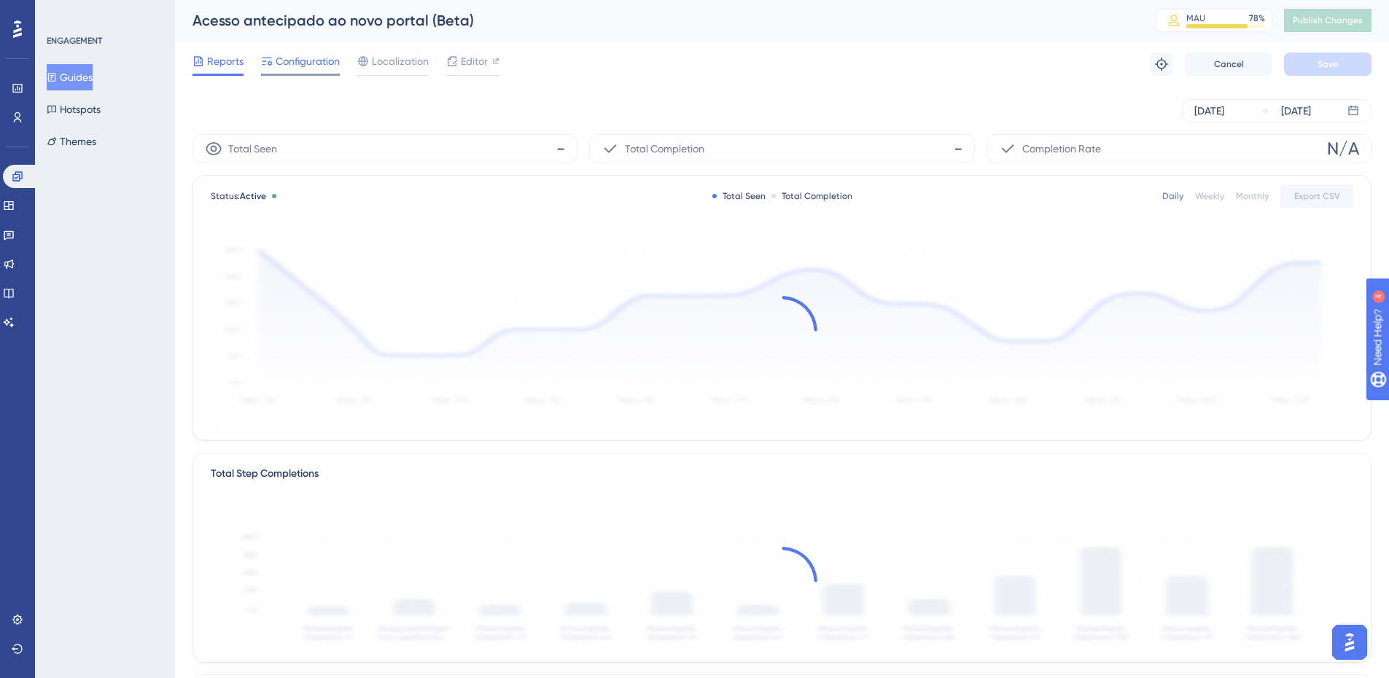
click at [320, 63] on span "Configuration" at bounding box center [308, 60] width 64 height 17
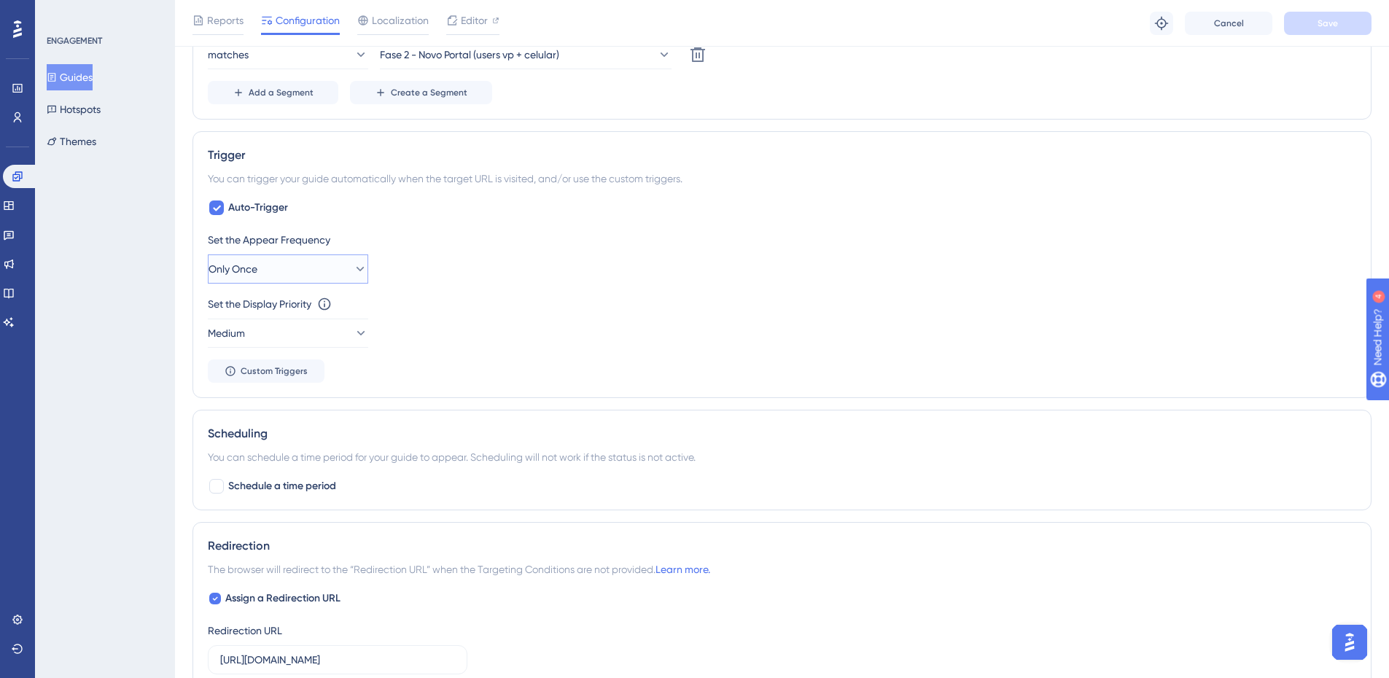
click at [353, 273] on icon at bounding box center [360, 269] width 15 height 15
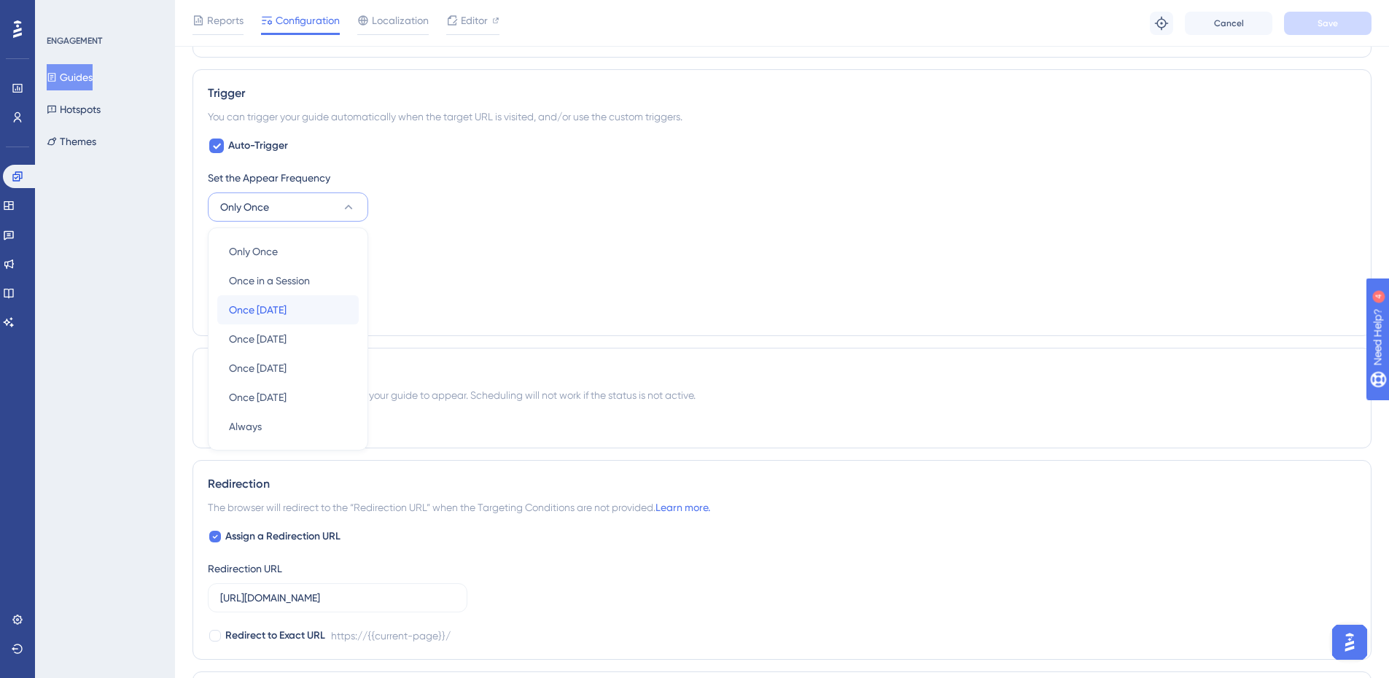
click at [329, 313] on div "Once in 1 day Once in 1 day" at bounding box center [288, 309] width 118 height 29
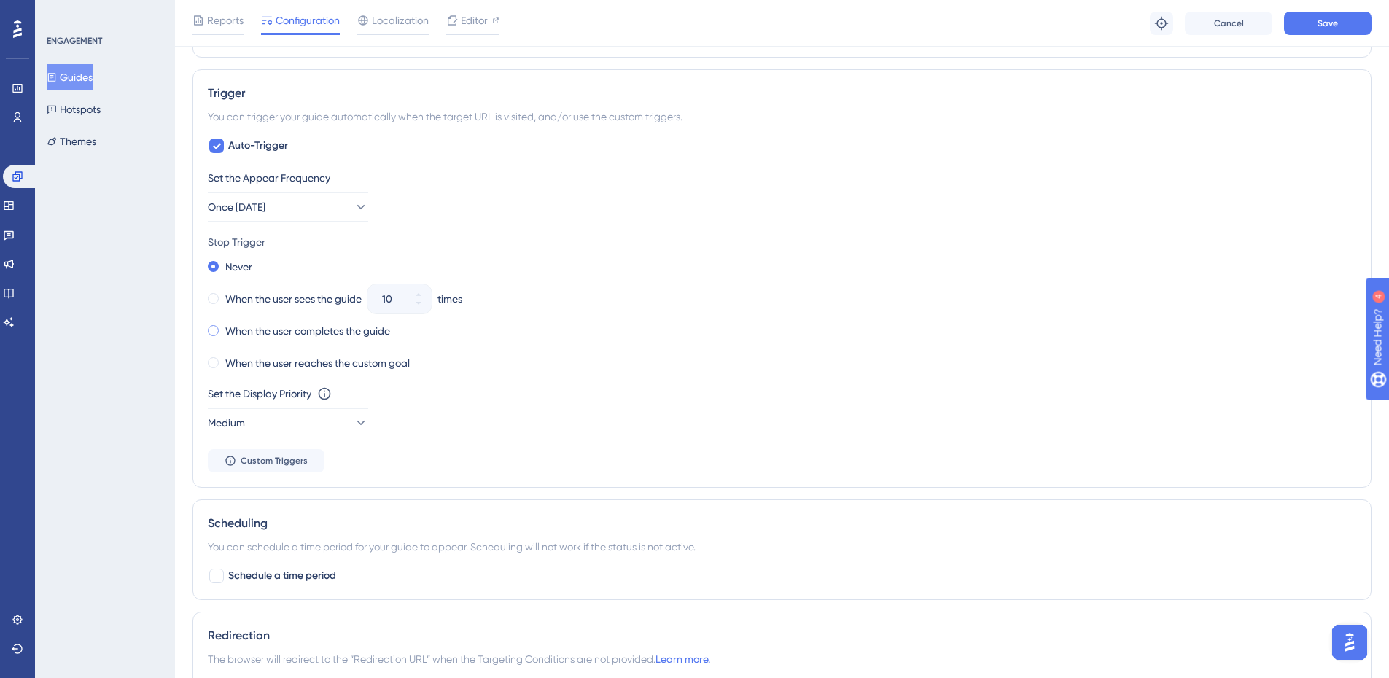
click at [326, 333] on label "When the user completes the guide" at bounding box center [307, 330] width 165 height 17
click at [311, 208] on button "Once in 1 day" at bounding box center [288, 206] width 160 height 29
click at [302, 340] on div "Once in 7 days Once in 7 days" at bounding box center [288, 338] width 118 height 29
click at [640, 376] on div "Set the Appear Frequency Once in 7 days Stop Trigger Never When the user sees t…" at bounding box center [782, 320] width 1148 height 303
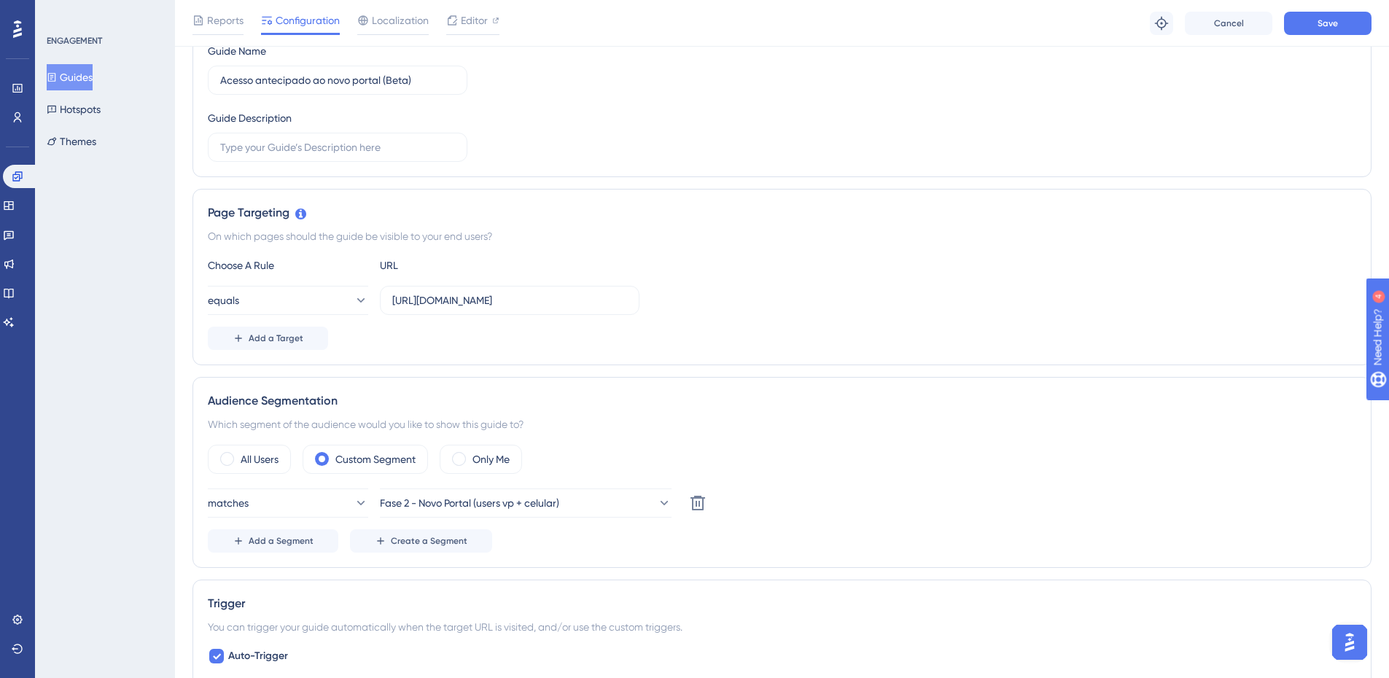
scroll to position [626, 0]
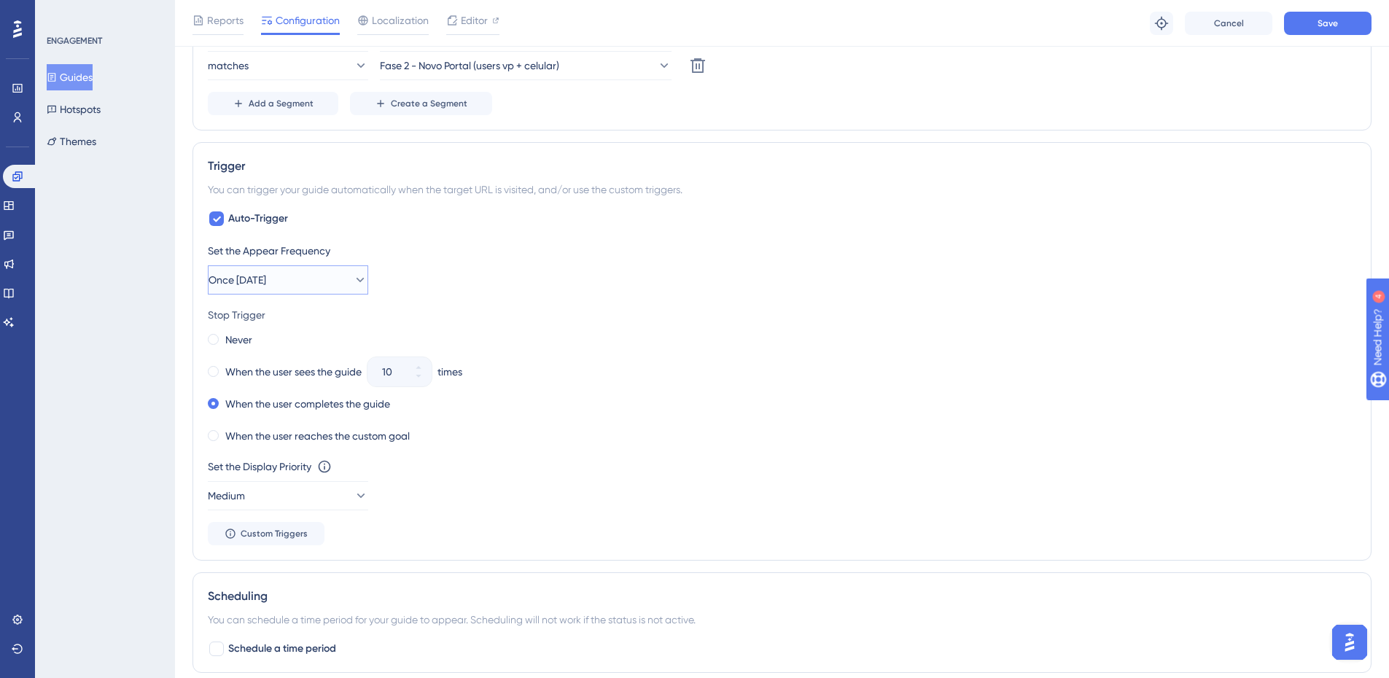
click at [353, 281] on icon at bounding box center [360, 280] width 15 height 15
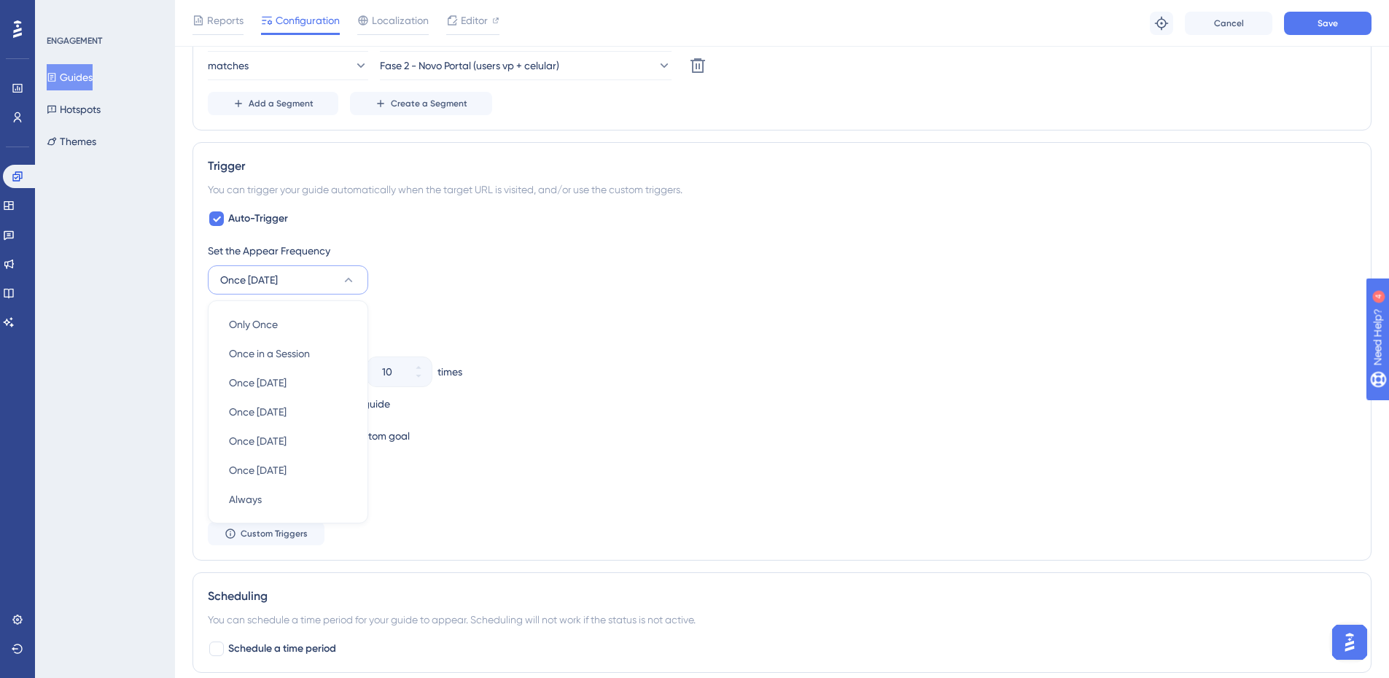
scroll to position [699, 0]
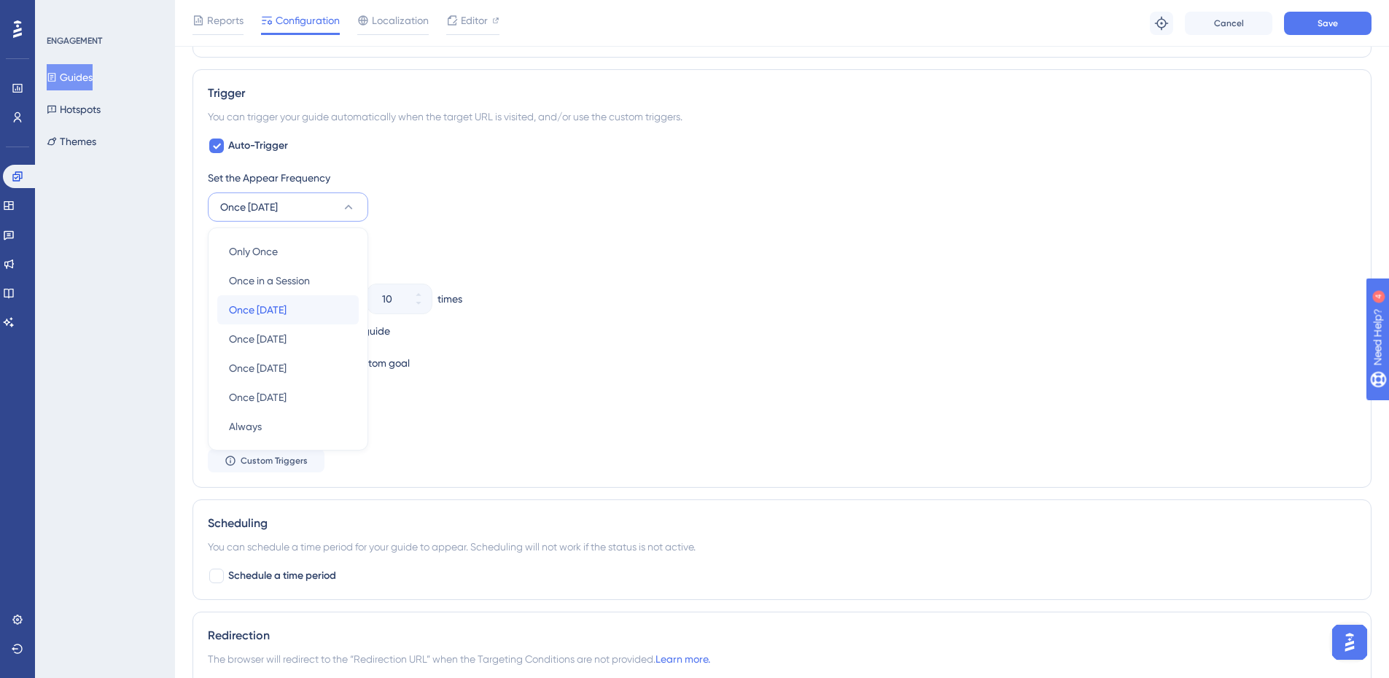
click at [318, 311] on div "Once in 1 day Once in 1 day" at bounding box center [288, 309] width 118 height 29
click at [966, 408] on div "Set the Display Priority This option will set the display priority between auto…" at bounding box center [782, 411] width 1148 height 52
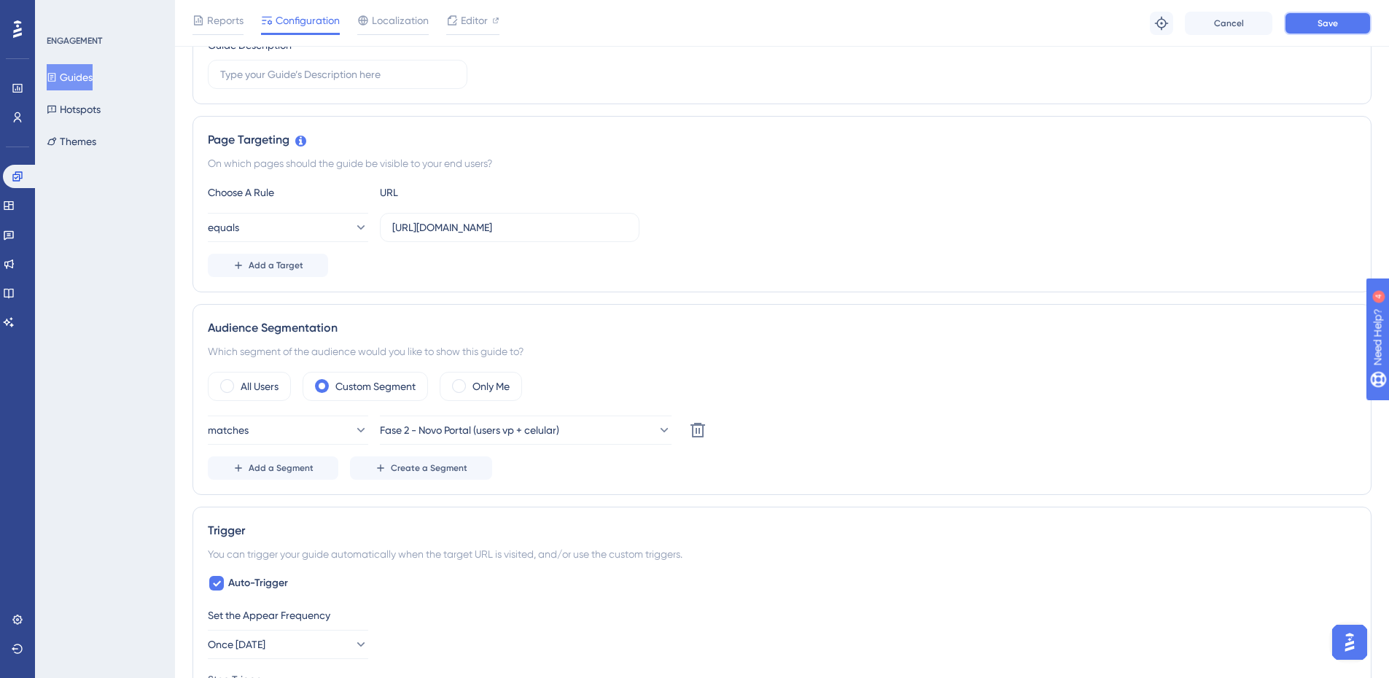
click at [1331, 28] on span "Save" at bounding box center [1327, 23] width 20 height 12
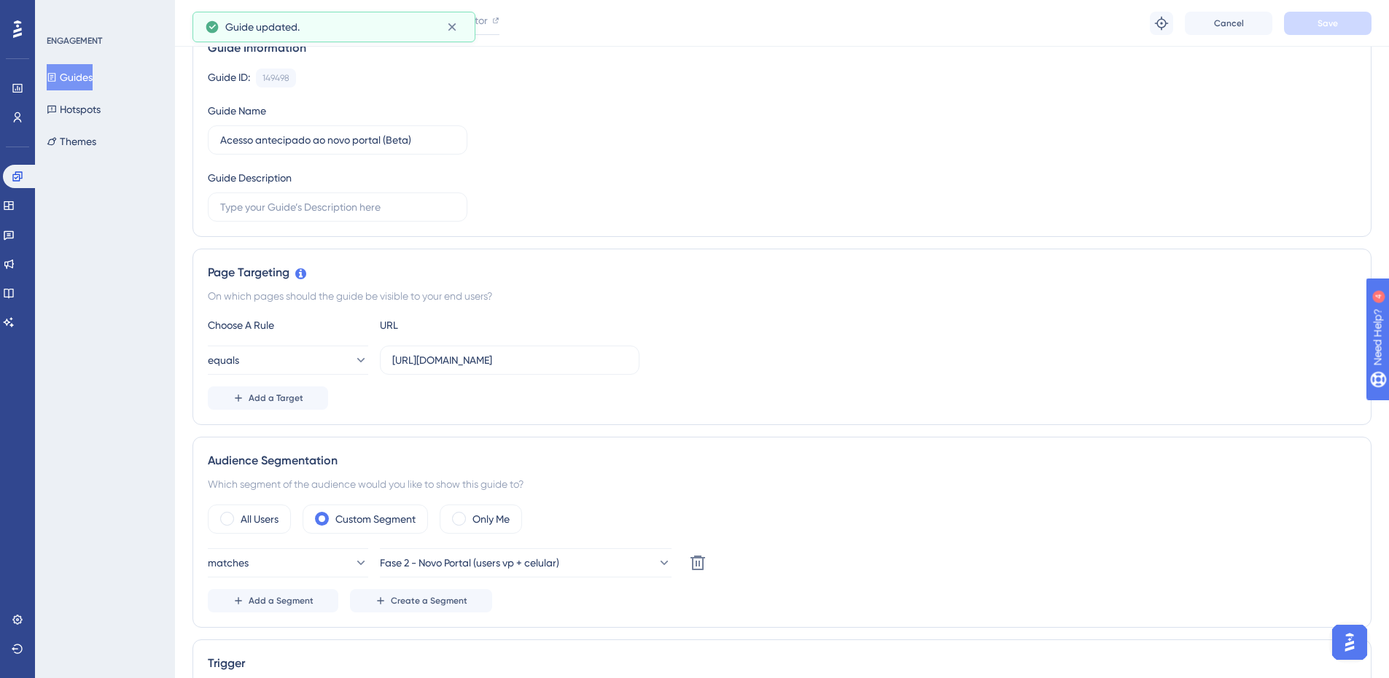
scroll to position [0, 0]
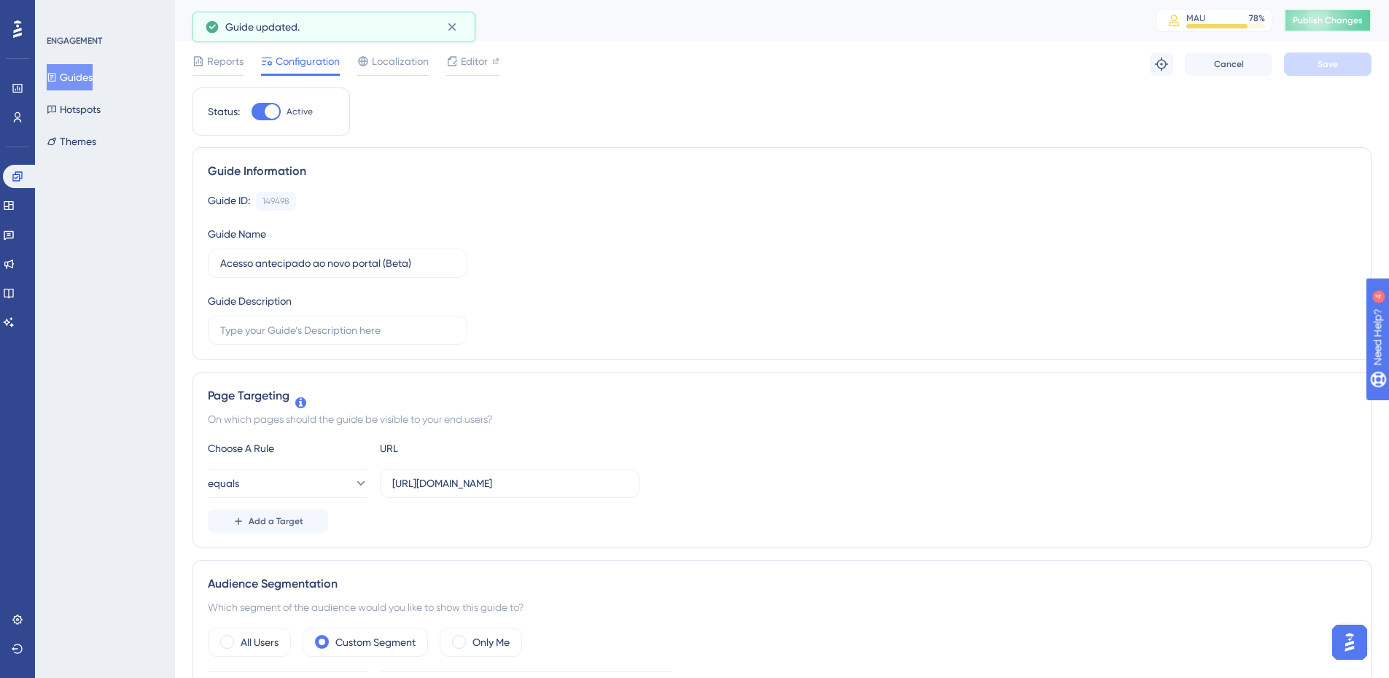
click at [1323, 26] on button "Publish Changes" at bounding box center [1327, 20] width 87 height 23
click at [219, 61] on span "Reports" at bounding box center [225, 60] width 36 height 17
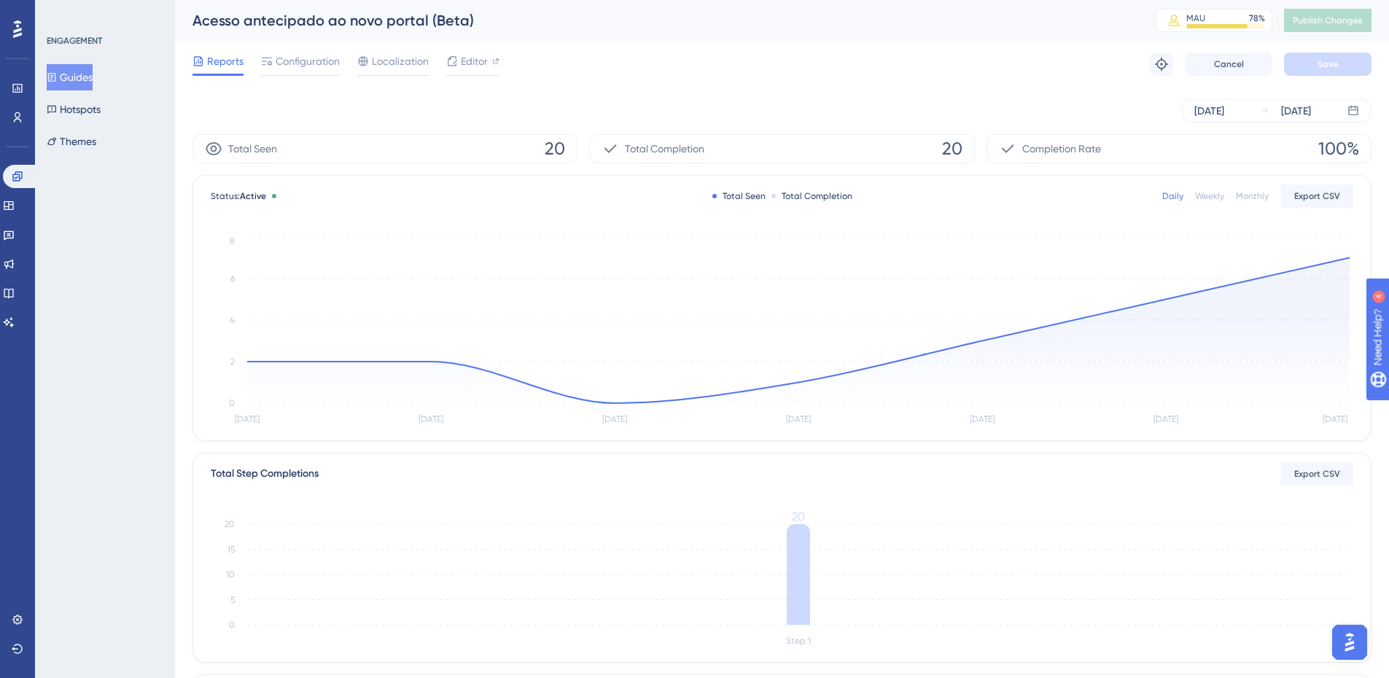
click at [1212, 195] on div "Weekly" at bounding box center [1209, 196] width 29 height 12
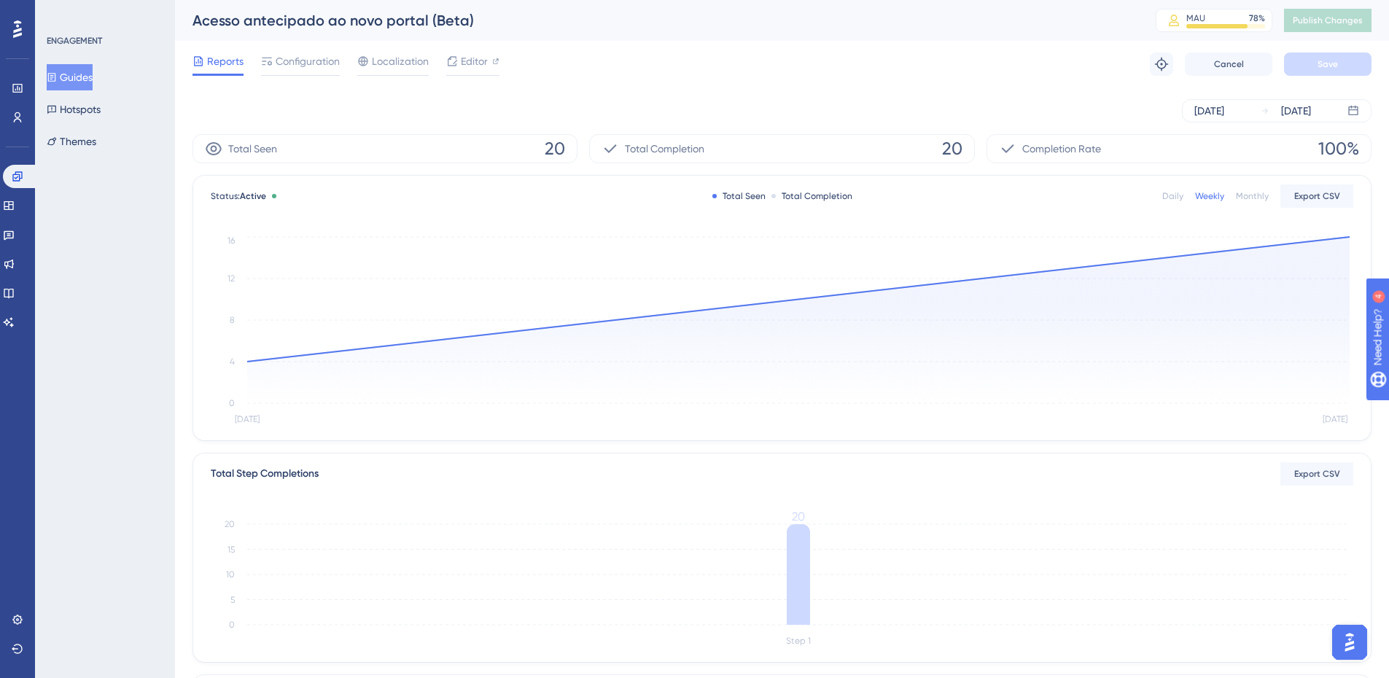
click at [1259, 198] on div "Monthly" at bounding box center [1252, 196] width 33 height 12
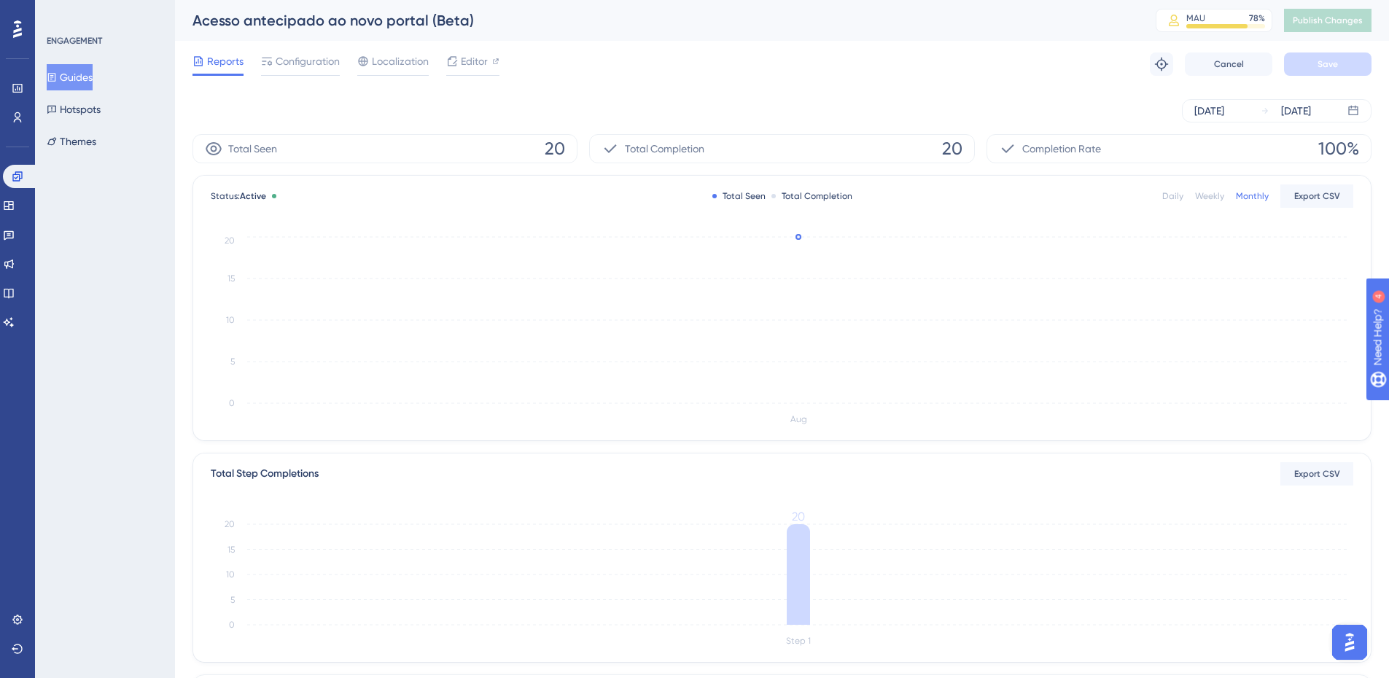
click at [1202, 198] on div "Weekly" at bounding box center [1209, 196] width 29 height 12
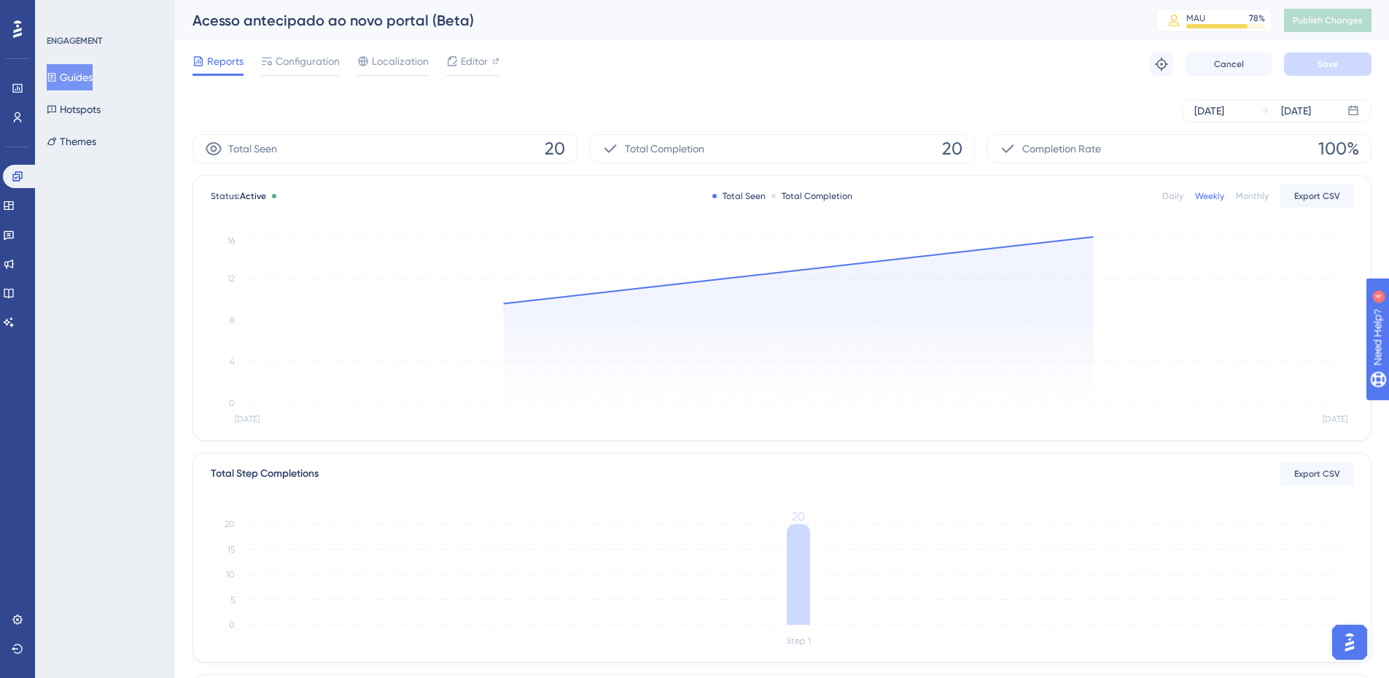
click at [1167, 199] on div "Daily" at bounding box center [1172, 196] width 21 height 12
